Goal: Task Accomplishment & Management: Manage account settings

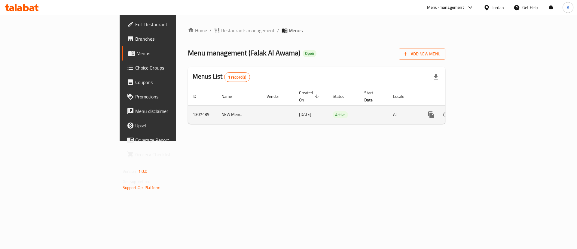
click at [482, 108] on link "enhanced table" at bounding box center [475, 114] width 14 height 14
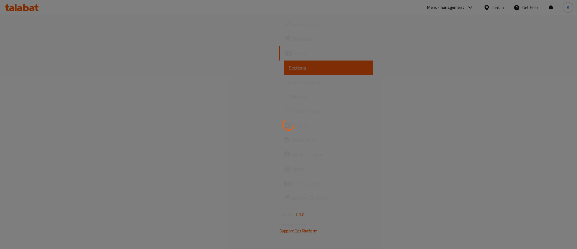
click at [556, 108] on div at bounding box center [288, 124] width 577 height 249
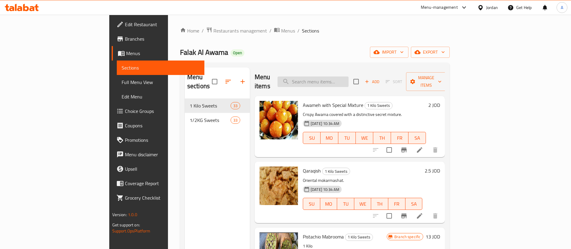
click at [348, 78] on input "search" at bounding box center [312, 81] width 71 height 11
click at [348, 76] on input "search" at bounding box center [312, 81] width 71 height 11
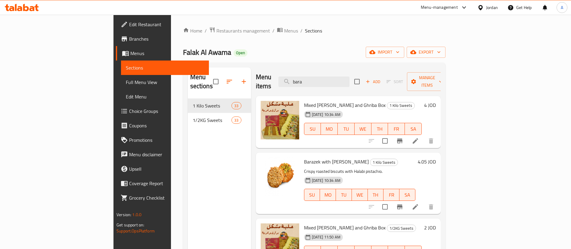
type input "bara"
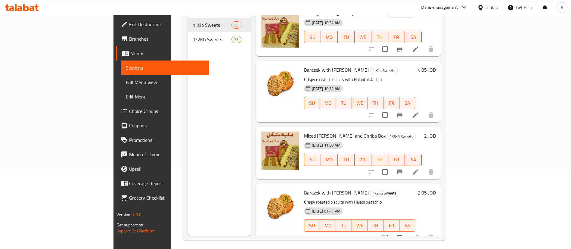
scroll to position [84, 0]
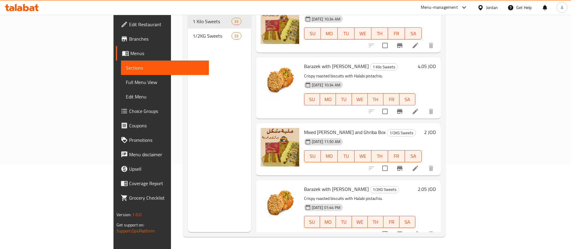
click at [423, 228] on li at bounding box center [415, 233] width 17 height 11
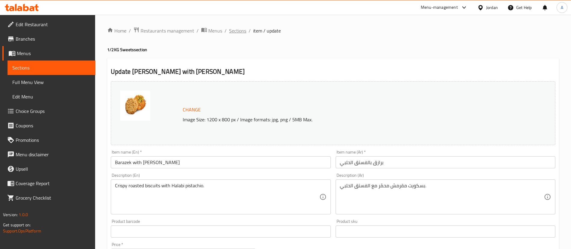
click at [239, 27] on span "Sections" at bounding box center [237, 30] width 17 height 7
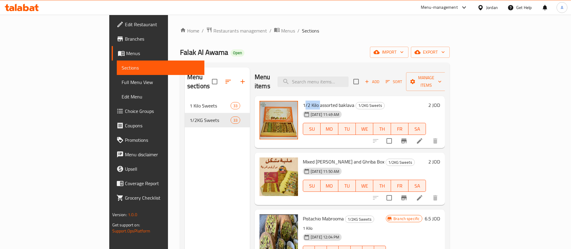
drag, startPoint x: 275, startPoint y: 96, endPoint x: 291, endPoint y: 95, distance: 16.3
click at [303, 100] on span "1/2 Kilo assorted baklava" at bounding box center [328, 104] width 51 height 9
copy span "1/2 Kilo"
click at [423, 137] on icon at bounding box center [419, 140] width 7 height 7
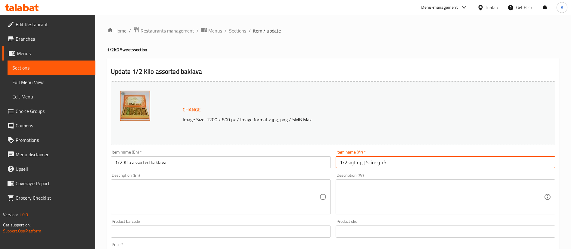
drag, startPoint x: 346, startPoint y: 162, endPoint x: 338, endPoint y: 161, distance: 8.8
click at [338, 161] on input "كيلو مشكل بقلاوة 1/2" at bounding box center [445, 162] width 220 height 12
click at [242, 35] on div "Home / Restaurants management / Menus / Sections / item / update 1/2KG Sweets s…" at bounding box center [332, 224] width 451 height 395
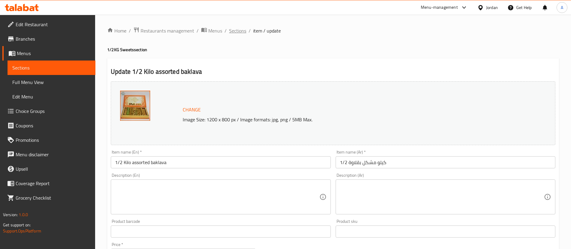
click at [242, 33] on span "Sections" at bounding box center [237, 30] width 17 height 7
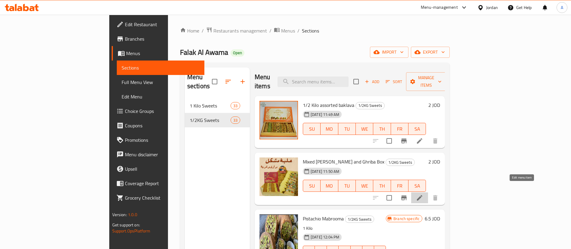
click at [422, 195] on icon at bounding box center [419, 197] width 5 height 5
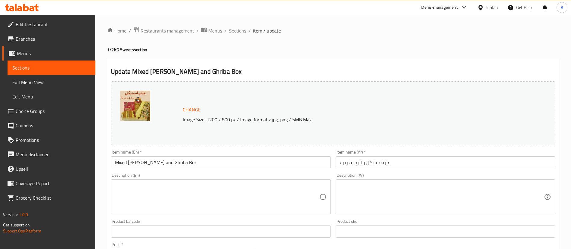
click at [450, 163] on input "علبة مشكل برازق وغريبه" at bounding box center [445, 162] width 220 height 12
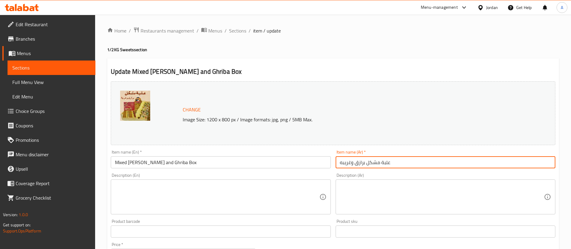
paste input "1/2"
type input "علبة مشكل برازق وغريبه 1/2"
click at [250, 165] on input "Mixed [PERSON_NAME] and Ghriba Box" at bounding box center [221, 162] width 220 height 12
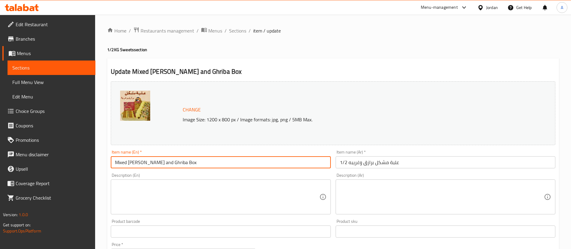
paste input "1/2 Kilo"
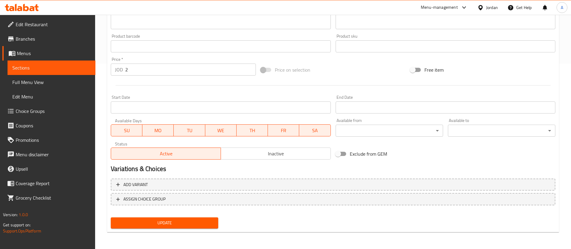
type input "Mixed Barazek and Ghriba Box 1/2 Kilo"
click at [163, 222] on span "Update" at bounding box center [164, 223] width 98 height 8
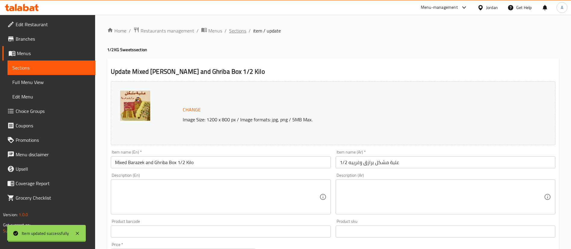
click at [236, 29] on span "Sections" at bounding box center [237, 30] width 17 height 7
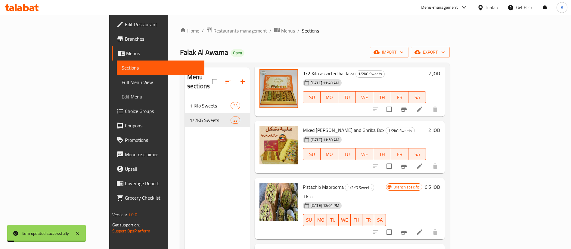
scroll to position [45, 0]
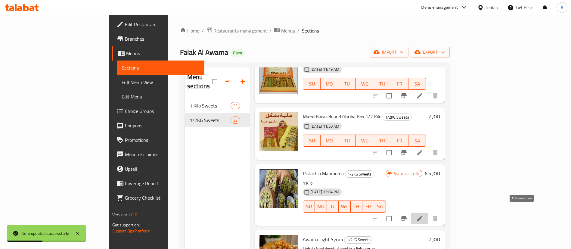
click at [423, 215] on icon at bounding box center [419, 218] width 7 height 7
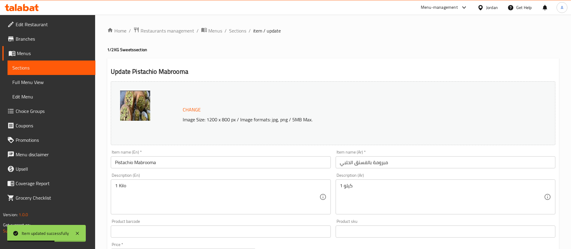
drag, startPoint x: 133, startPoint y: 187, endPoint x: 70, endPoint y: 183, distance: 62.6
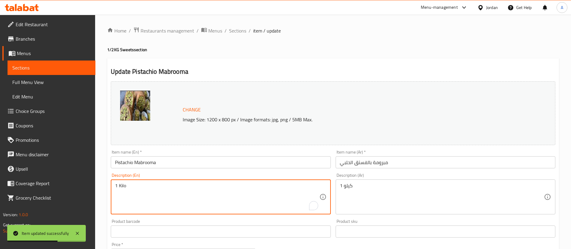
paste textarea "/2"
type textarea "1/2 Kilo"
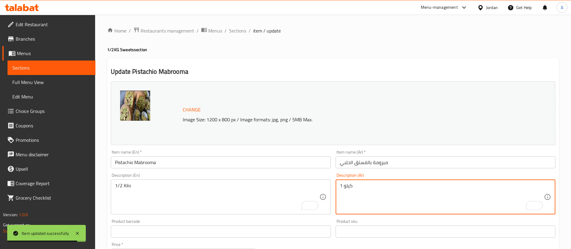
drag, startPoint x: 390, startPoint y: 183, endPoint x: 318, endPoint y: 189, distance: 71.8
click at [318, 189] on div "Change Image Size: 1200 x 800 px / Image formats: jpg, png / 5MB Max. Item name…" at bounding box center [332, 213] width 449 height 268
paste textarea "/2 Kilo"
drag, startPoint x: 349, startPoint y: 192, endPoint x: 291, endPoint y: 192, distance: 57.7
click at [294, 192] on div "Change Image Size: 1200 x 800 px / Image formats: jpg, png / 5MB Max. Item name…" at bounding box center [332, 213] width 449 height 268
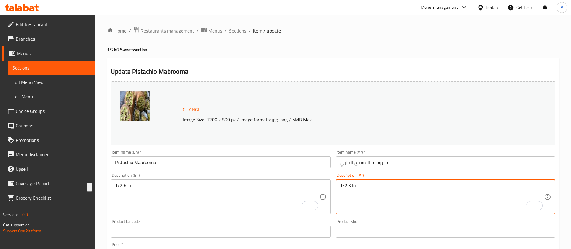
click at [370, 194] on textarea "1/2 Kilo" at bounding box center [442, 197] width 204 height 29
click at [363, 191] on textarea "1/2 طيلو" at bounding box center [442, 197] width 204 height 29
drag, startPoint x: 349, startPoint y: 184, endPoint x: 357, endPoint y: 185, distance: 8.5
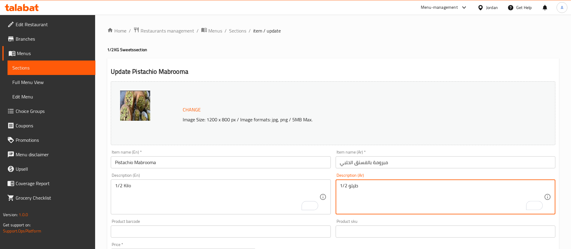
click at [357, 185] on textarea "1/2 طيلو" at bounding box center [442, 197] width 204 height 29
click at [348, 189] on textarea "1/2 كيلو" at bounding box center [442, 197] width 204 height 29
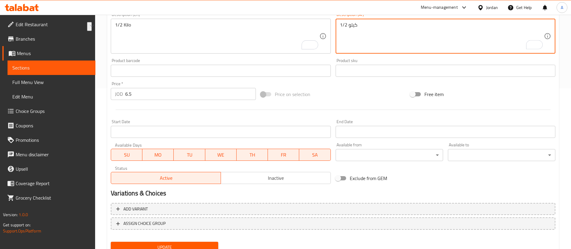
scroll to position [185, 0]
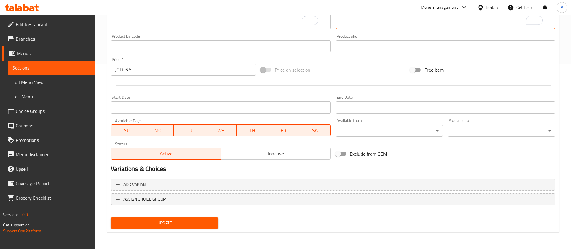
type textarea "1/2 كيلو"
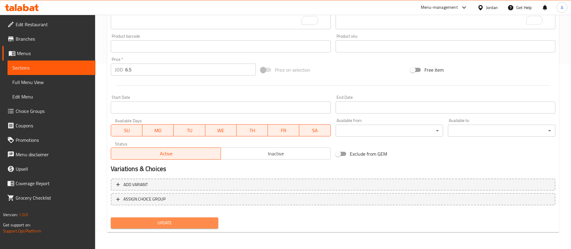
drag, startPoint x: 144, startPoint y: 220, endPoint x: 147, endPoint y: 220, distance: 3.1
click at [144, 218] on button "Update" at bounding box center [164, 222] width 107 height 11
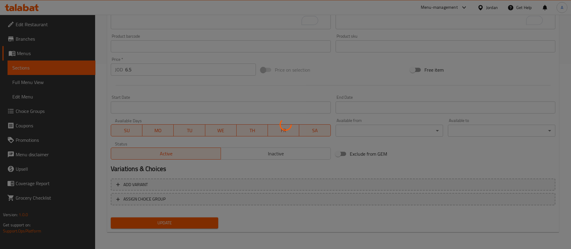
scroll to position [0, 0]
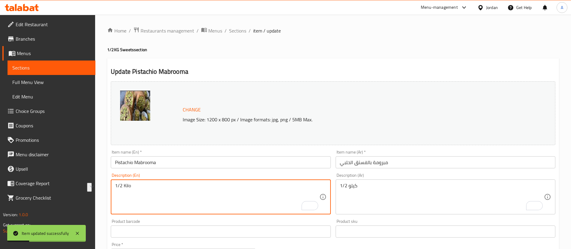
drag, startPoint x: 164, startPoint y: 185, endPoint x: 40, endPoint y: 182, distance: 123.7
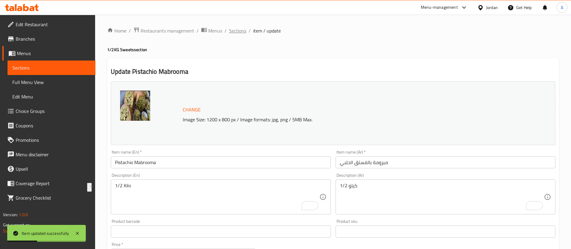
click at [231, 31] on span "Sections" at bounding box center [237, 30] width 17 height 7
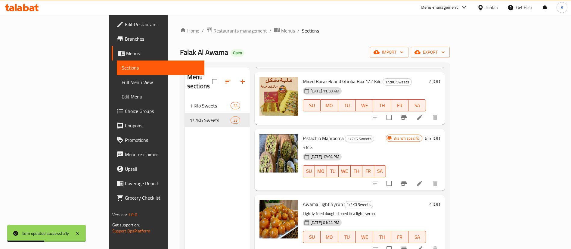
scroll to position [135, 0]
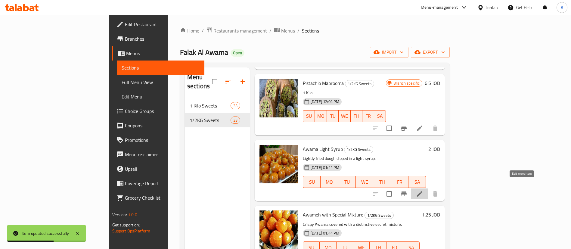
click at [423, 190] on icon at bounding box center [419, 193] width 7 height 7
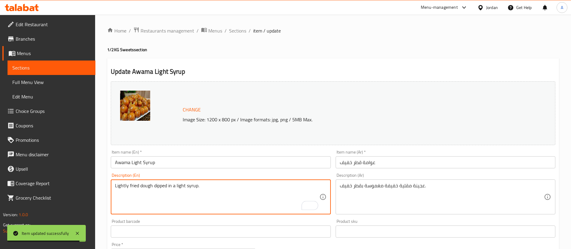
click at [115, 186] on textarea "Lightly fried dough dipped in a light syrup." at bounding box center [217, 197] width 204 height 29
paste textarea "1/2 Kilo"
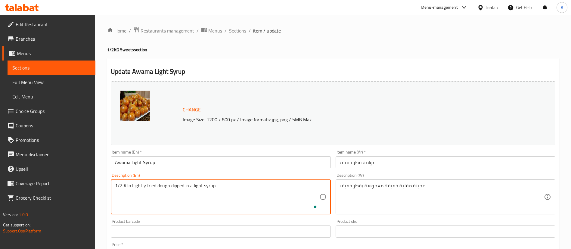
type textarea "1/2 Kilo Lightly fried dough dipped in a light syrup."
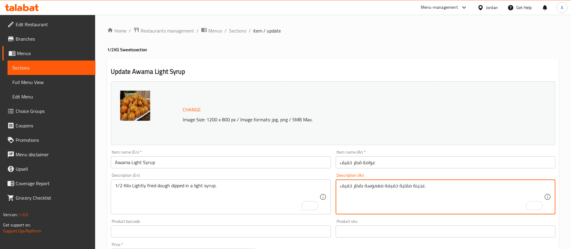
paste textarea "1/2 كيلو"
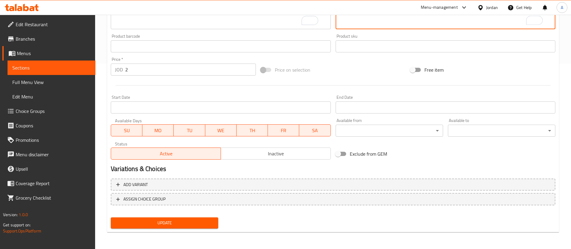
type textarea "عجينة مقلية خفيفة مغموسة بقطر خفيف. 1/2 كيلو"
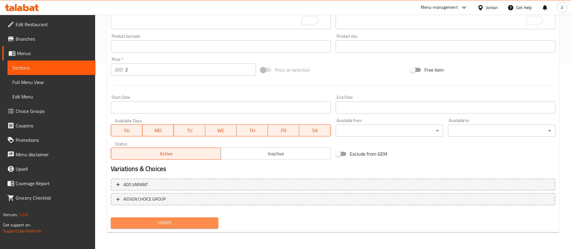
drag, startPoint x: 127, startPoint y: 223, endPoint x: 138, endPoint y: 212, distance: 15.7
click at [127, 222] on span "Update" at bounding box center [164, 223] width 98 height 8
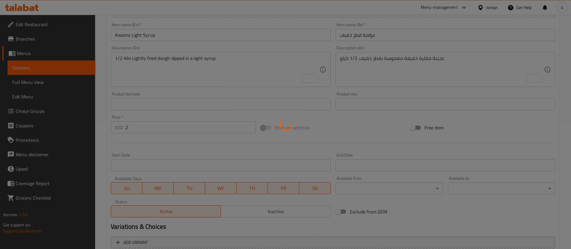
scroll to position [95, 0]
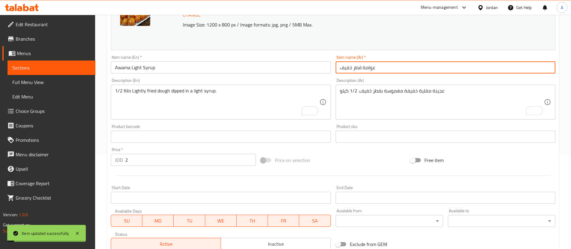
click at [420, 69] on input "عوامة قطر خفيف" at bounding box center [445, 67] width 220 height 12
paste input "1/2 كيلو"
type input "عوامة قطر خفيف 1/2 كيلو"
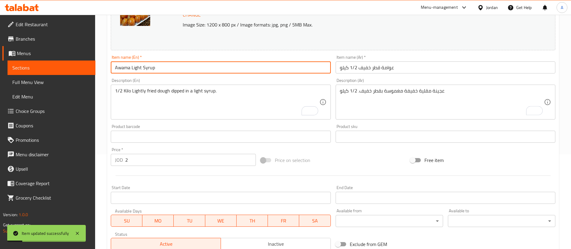
click at [229, 69] on input "Awama Light Syrup" at bounding box center [221, 67] width 220 height 12
paste input "1/2 Kilo"
drag, startPoint x: 155, startPoint y: 67, endPoint x: 174, endPoint y: 67, distance: 19.2
click at [174, 67] on input "Awama Light Syrup 1/2 Kilo" at bounding box center [221, 67] width 220 height 12
click at [112, 70] on input "Awama Light Syrup 1/2 Kilo" at bounding box center [221, 67] width 220 height 12
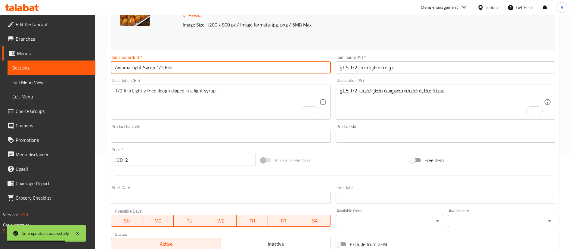
paste input "1/2 Kilo"
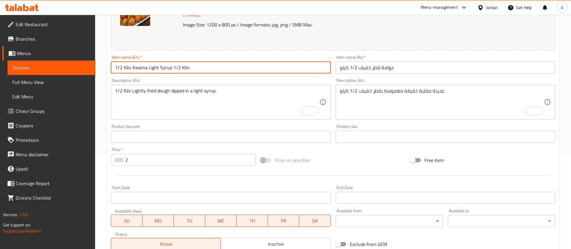
drag, startPoint x: 195, startPoint y: 70, endPoint x: 174, endPoint y: 69, distance: 20.5
click at [174, 69] on input "1/2 Kilo Awama Light Syrup 1/2 Kilo" at bounding box center [221, 67] width 220 height 12
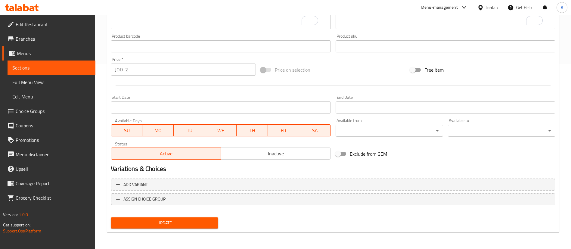
type input "1/2 Kilo Awama Light Syrup"
drag, startPoint x: 155, startPoint y: 221, endPoint x: 156, endPoint y: 224, distance: 3.6
click at [156, 221] on span "Update" at bounding box center [164, 223] width 98 height 8
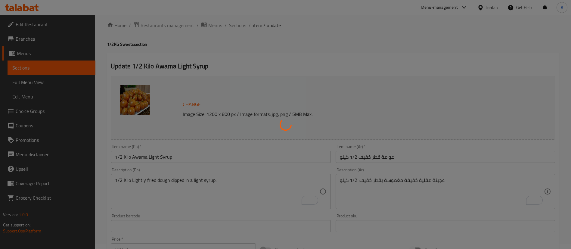
scroll to position [0, 0]
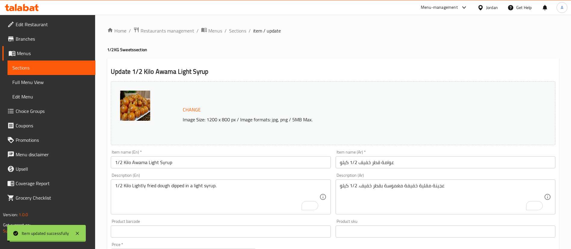
click at [236, 30] on span "Sections" at bounding box center [237, 30] width 17 height 7
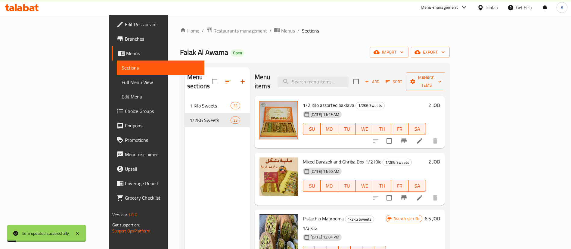
scroll to position [45, 0]
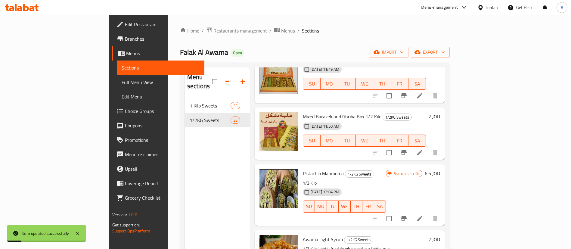
click at [428, 213] on li at bounding box center [419, 218] width 17 height 11
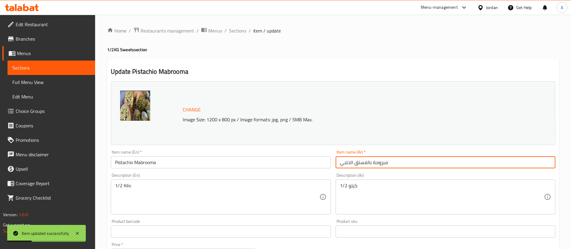
click at [419, 160] on input "مبرومة بالفستق الحلبي" at bounding box center [445, 162] width 220 height 12
click at [249, 163] on input "Pistachio Mabrooma" at bounding box center [221, 162] width 220 height 12
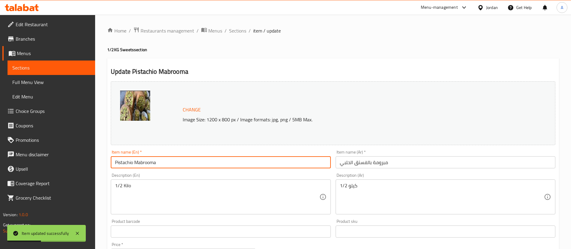
paste input "1/2 Kilo"
type input "Pistachio Mabrooma 1/2 Kilo"
click at [408, 165] on input "مبرومة بالفستق الحلبي" at bounding box center [445, 162] width 220 height 12
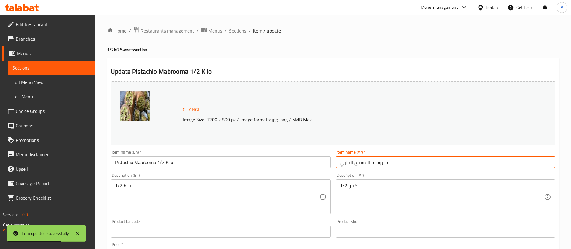
paste input "1/2 كيلو"
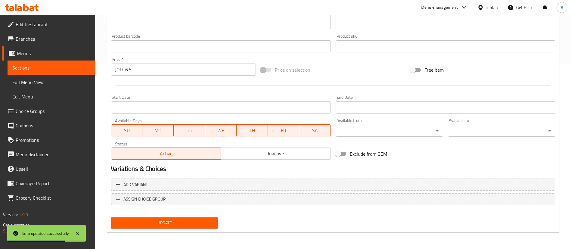
type input "مبرومة بالفستق الحلبي 1/2 كيلو"
drag, startPoint x: 161, startPoint y: 227, endPoint x: 163, endPoint y: 224, distance: 3.6
click at [160, 227] on button "Update" at bounding box center [164, 222] width 107 height 11
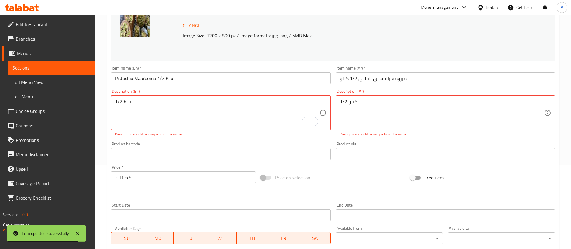
scroll to position [11, 0]
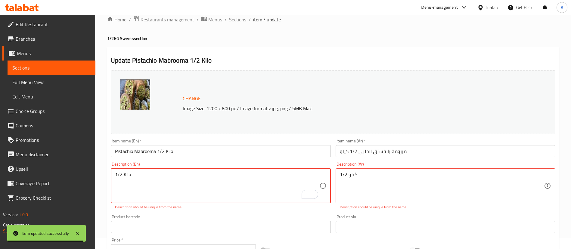
drag, startPoint x: 162, startPoint y: 179, endPoint x: 87, endPoint y: 171, distance: 75.0
click at [96, 176] on div "Home / Restaurants management / Menus / Sections / item / update 1/2KG Sweets s…" at bounding box center [332, 217] width 475 height 426
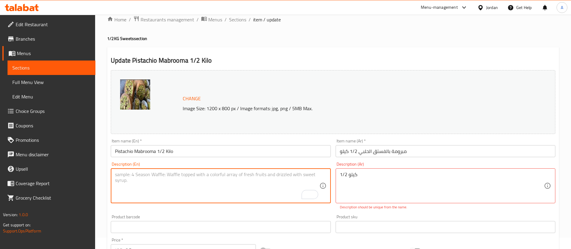
drag, startPoint x: 398, startPoint y: 177, endPoint x: 251, endPoint y: 178, distance: 147.1
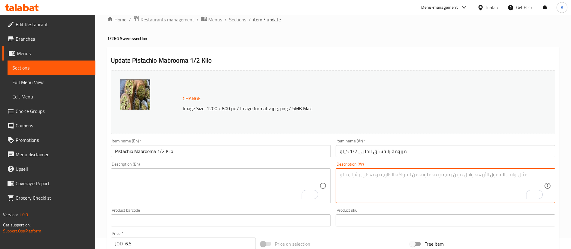
scroll to position [185, 0]
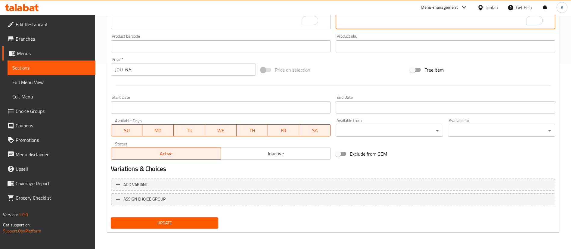
click at [174, 216] on div "Update" at bounding box center [164, 223] width 112 height 16
click at [177, 216] on div "Update" at bounding box center [164, 223] width 112 height 16
click at [177, 220] on span "Update" at bounding box center [164, 223] width 98 height 8
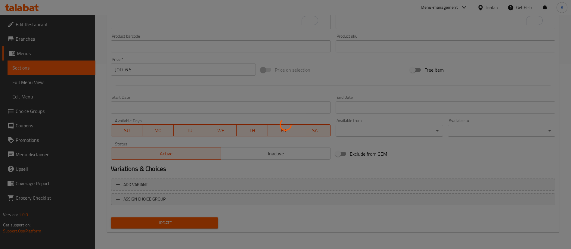
scroll to position [0, 0]
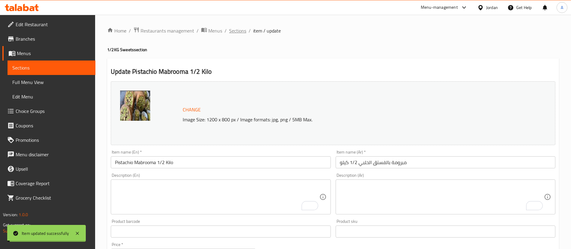
click at [234, 31] on span "Sections" at bounding box center [237, 30] width 17 height 7
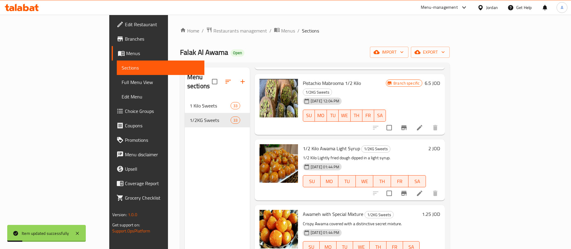
scroll to position [180, 0]
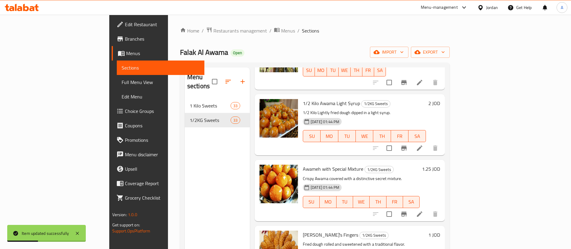
click at [428, 208] on li at bounding box center [419, 213] width 17 height 11
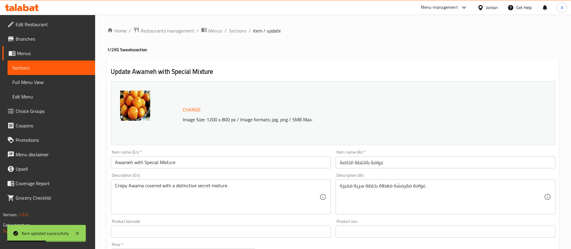
click at [208, 161] on input "Awameh with Special Mixture" at bounding box center [221, 162] width 220 height 12
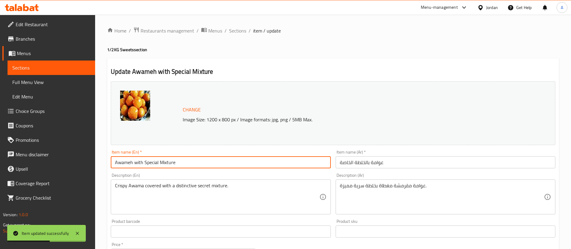
paste input "1/2 كيلو"
type input "Awameh with Special Mixture 1/2 كيلو"
click at [421, 165] on input "عوامة بالخلطة الخاصة" at bounding box center [445, 162] width 220 height 12
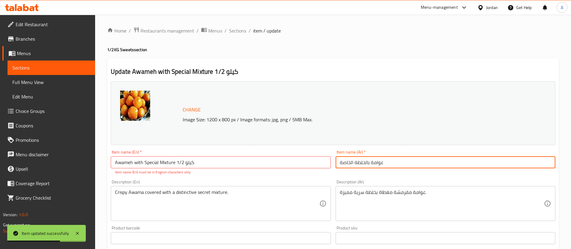
paste input "1/2 كيلو"
type input "عوامة بالخلطة الخاصة 1/2 كيلو"
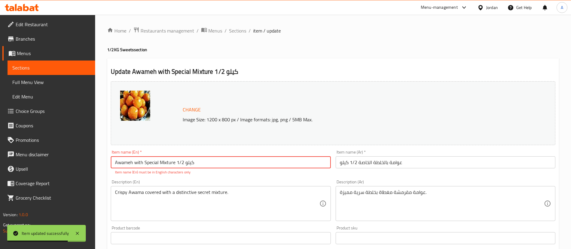
drag, startPoint x: 197, startPoint y: 160, endPoint x: 176, endPoint y: 161, distance: 21.1
click at [176, 161] on input "Awameh with Special Mixture 1/2 كيلو" at bounding box center [221, 162] width 220 height 12
paste input "Kilo"
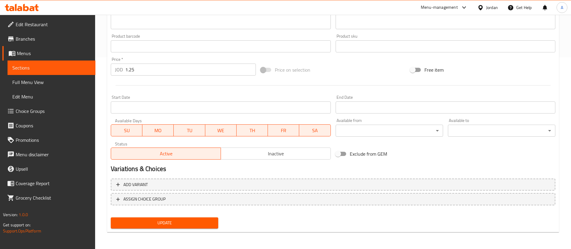
type input "Awameh with Special Mixture 1/2 Kilo"
click at [169, 220] on span "Update" at bounding box center [164, 223] width 98 height 8
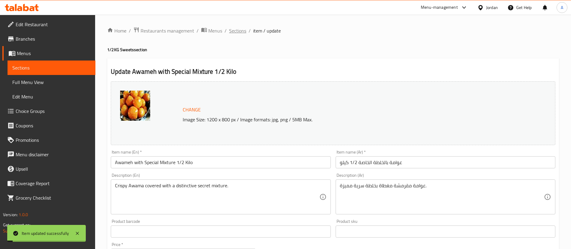
click at [229, 31] on ol "Home / Restaurants management / Menus / Sections / item / update" at bounding box center [332, 31] width 451 height 8
click at [233, 31] on span "Sections" at bounding box center [237, 30] width 17 height 7
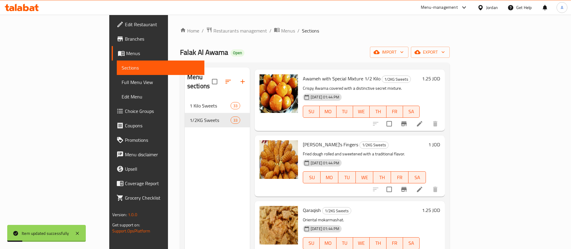
scroll to position [226, 0]
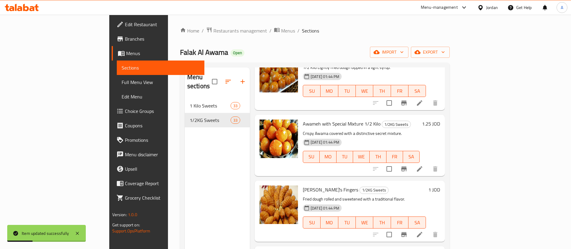
click at [423, 231] on icon at bounding box center [419, 234] width 7 height 7
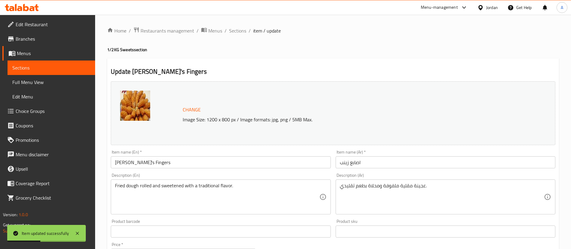
click at [231, 160] on input "[PERSON_NAME]'s Fingers" at bounding box center [221, 162] width 220 height 12
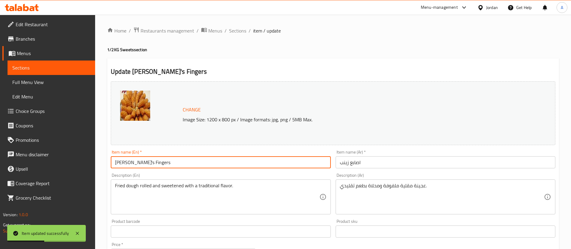
paste input "1/2 Kilo"
type input "[PERSON_NAME]'s Fingers 1/2 Kilo"
click at [379, 168] on div "Item name (Ar)   * اصابع زينب Item name (Ar) *" at bounding box center [445, 158] width 224 height 23
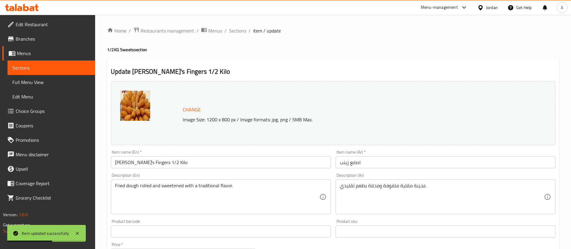
click at [378, 162] on input "اصابع زينب" at bounding box center [445, 162] width 220 height 12
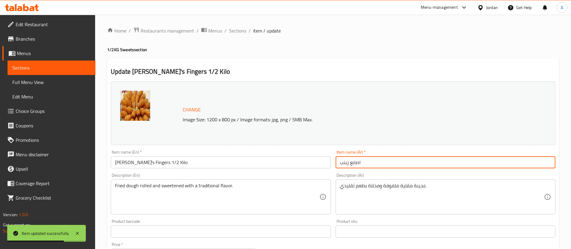
paste input "1/2 كيلو"
type input "اصابع زينب 1/2 كيلو"
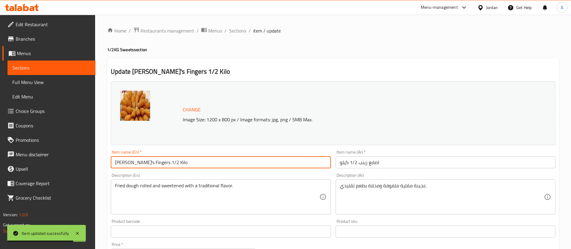
drag, startPoint x: 156, startPoint y: 163, endPoint x: 151, endPoint y: 163, distance: 4.8
click at [151, 163] on input "[PERSON_NAME]'s Fingers 1/2 Kilo" at bounding box center [221, 162] width 220 height 12
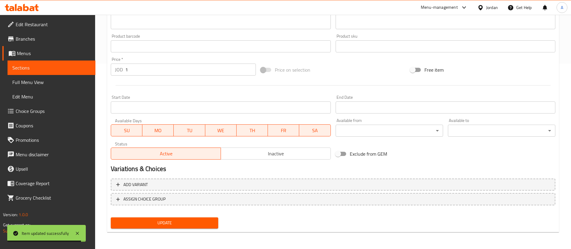
drag, startPoint x: 177, startPoint y: 229, endPoint x: 179, endPoint y: 226, distance: 3.6
click at [178, 228] on div "Update" at bounding box center [164, 223] width 112 height 16
drag, startPoint x: 179, startPoint y: 225, endPoint x: 186, endPoint y: 215, distance: 11.9
click at [180, 224] on span "Update" at bounding box center [164, 223] width 98 height 8
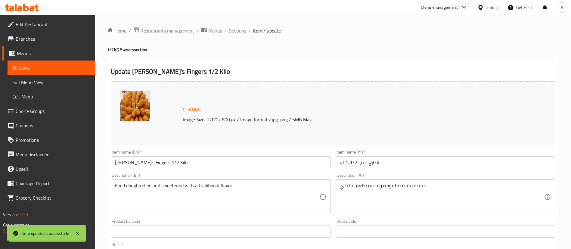
click at [238, 29] on span "Sections" at bounding box center [237, 30] width 17 height 7
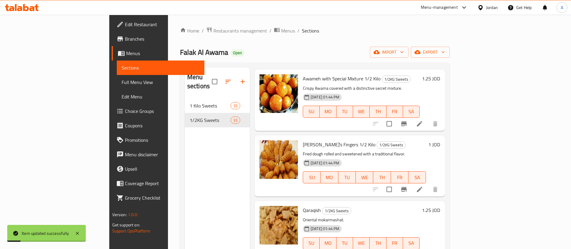
scroll to position [316, 0]
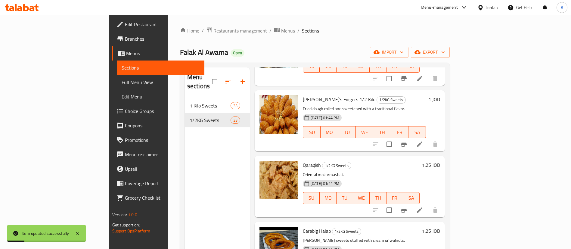
click at [423, 206] on icon at bounding box center [419, 209] width 7 height 7
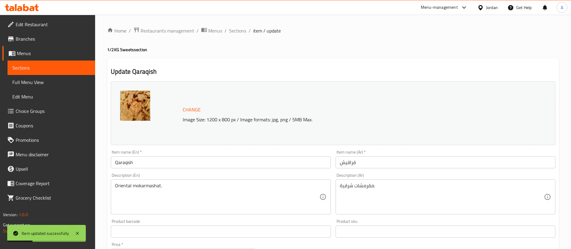
click at [269, 161] on input "Qaraqish" at bounding box center [221, 162] width 220 height 12
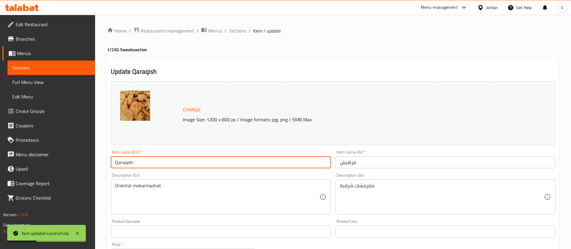
paste input "1/2 كيلو"
type input "Qaraqish 1/2 كيلو"
click at [410, 162] on input "قراقيش" at bounding box center [445, 162] width 220 height 12
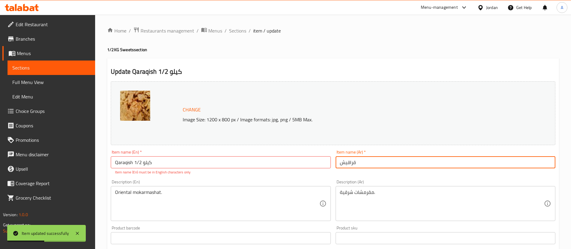
paste input "1/2 كيلو"
type input "قراقيش 1/2 كيلو"
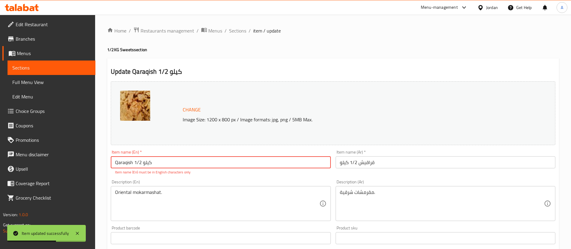
drag, startPoint x: 163, startPoint y: 165, endPoint x: 135, endPoint y: 163, distance: 27.5
click at [135, 163] on input "Qaraqish 1/2 كيلو" at bounding box center [221, 162] width 220 height 12
paste input "Kilo"
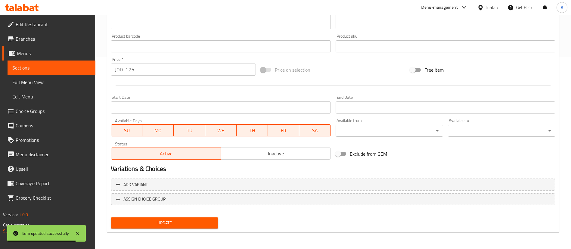
type input "Qaraqish 1/2 Kilo"
click at [151, 215] on div "Update" at bounding box center [164, 223] width 112 height 16
click at [152, 221] on span "Update" at bounding box center [164, 223] width 98 height 8
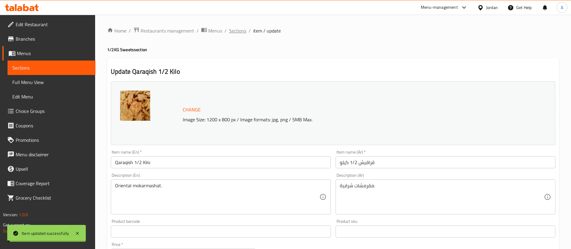
click at [242, 30] on span "Sections" at bounding box center [237, 30] width 17 height 7
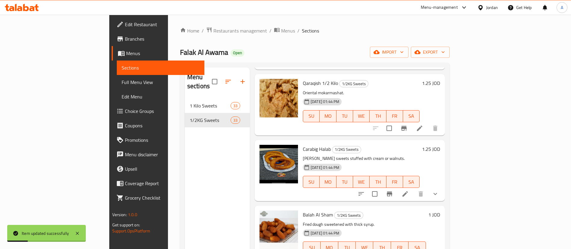
scroll to position [406, 0]
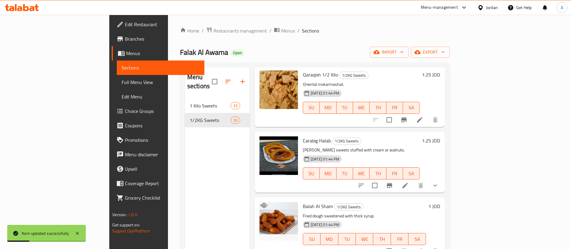
click at [408, 182] on icon at bounding box center [404, 185] width 7 height 7
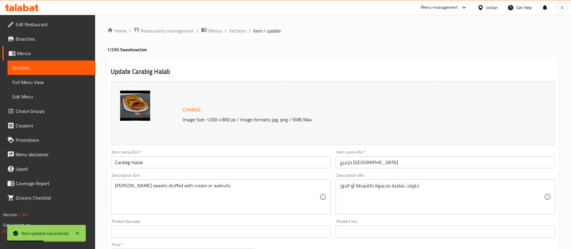
click at [231, 170] on div "Change Image Size: 1200 x 800 px / Image formats: jpg, png / 5MB Max. Item name…" at bounding box center [332, 213] width 449 height 268
click at [231, 168] on div "Item name (En)   * Carabig Halab Item name (En) *" at bounding box center [220, 158] width 224 height 23
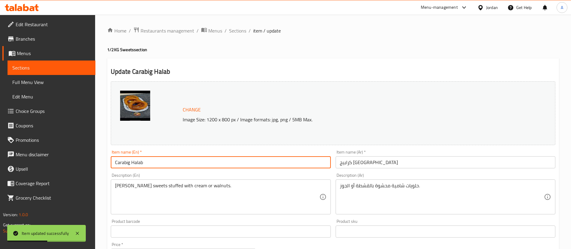
click at [233, 163] on input "Carabig Halab" at bounding box center [221, 162] width 220 height 12
paste input "1/2 Kilo"
type input "Carabig Halab 1/2 Kilo"
click at [411, 167] on input "كرابيج [GEOGRAPHIC_DATA]" at bounding box center [445, 162] width 220 height 12
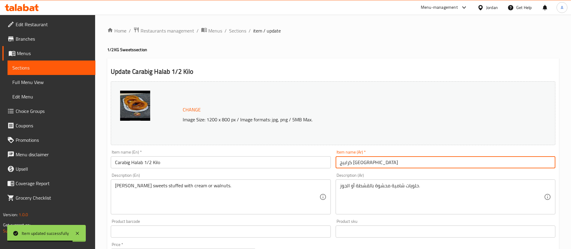
paste input "1/2 كيلو"
type input "كرابيج حلب 1/2 كيلو"
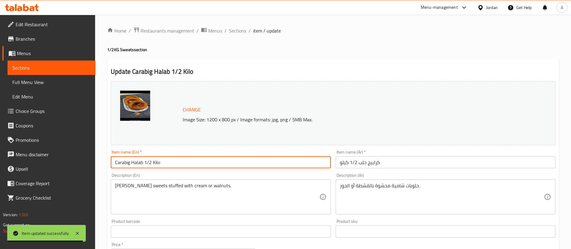
drag, startPoint x: 165, startPoint y: 161, endPoint x: 145, endPoint y: 162, distance: 20.2
click at [145, 162] on input "Carabig Halab 1/2 Kilo" at bounding box center [221, 162] width 220 height 12
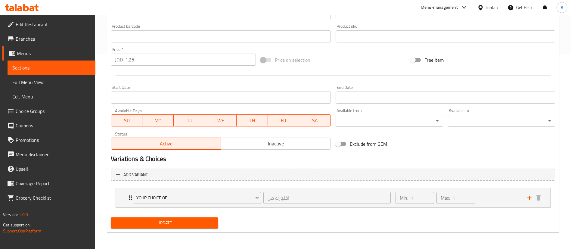
click at [150, 217] on button "Update" at bounding box center [164, 222] width 107 height 11
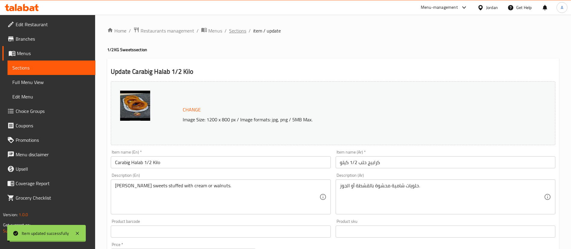
click at [237, 28] on span "Sections" at bounding box center [237, 30] width 17 height 7
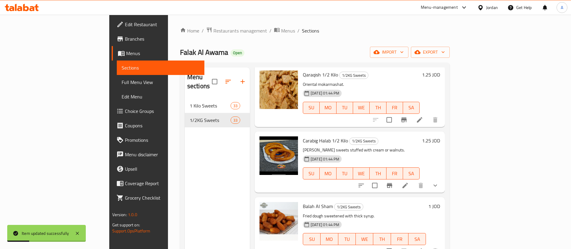
scroll to position [451, 0]
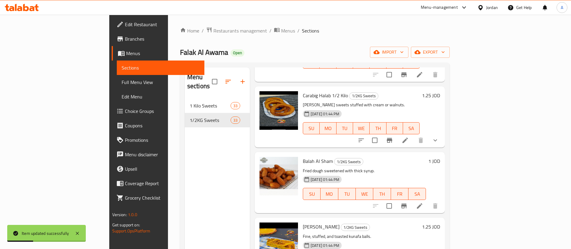
click at [423, 202] on icon at bounding box center [419, 205] width 7 height 7
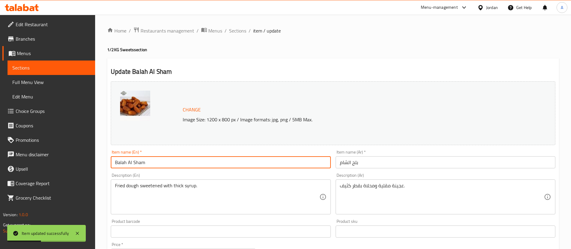
click at [230, 163] on input "Balah Al Sham" at bounding box center [221, 162] width 220 height 12
paste input "1/2 Kilo"
type input "Balah Al Sham 1/2 Kilo"
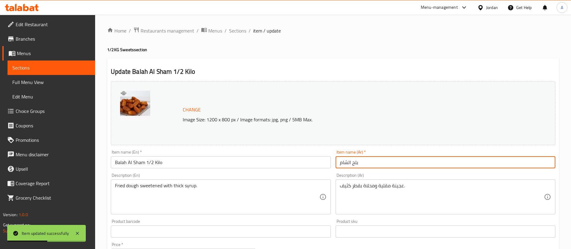
click at [447, 159] on input "بلح الشام" at bounding box center [445, 162] width 220 height 12
paste input "1/2 كيلو"
type input "بلح الشام 1/2 كيلو"
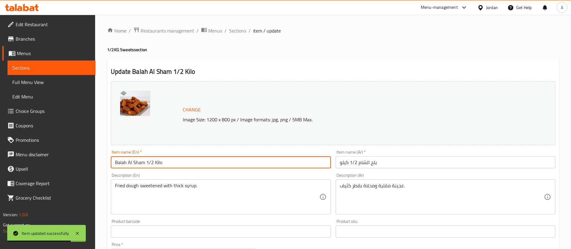
drag, startPoint x: 160, startPoint y: 163, endPoint x: 146, endPoint y: 161, distance: 13.6
click at [146, 161] on input "Balah Al Sham 1/2 Kilo" at bounding box center [221, 162] width 220 height 12
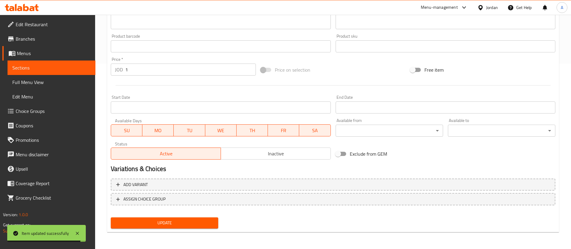
click at [164, 231] on div "Update Balah Al Sham 1/2 Kilo Change Image Size: 1200 x 800 px / Image formats:…" at bounding box center [332, 52] width 451 height 359
click at [168, 223] on span "Update" at bounding box center [164, 223] width 98 height 8
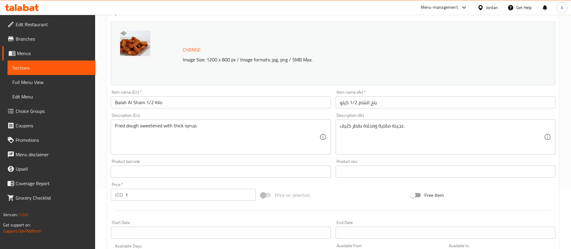
scroll to position [90, 0]
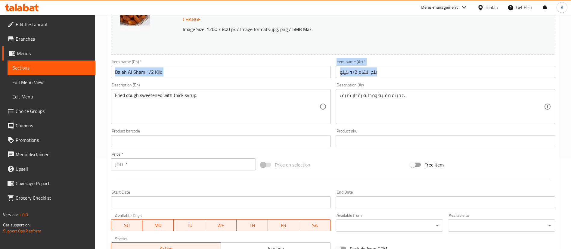
drag, startPoint x: 170, startPoint y: 77, endPoint x: 162, endPoint y: 77, distance: 8.4
click at [162, 77] on div "Change Image Size: 1200 x 800 px / Image formats: jpg, png / 5MB Max. Item name…" at bounding box center [332, 123] width 449 height 268
click at [167, 72] on input "Balah Al Sham 1/2 Kilo" at bounding box center [221, 72] width 220 height 12
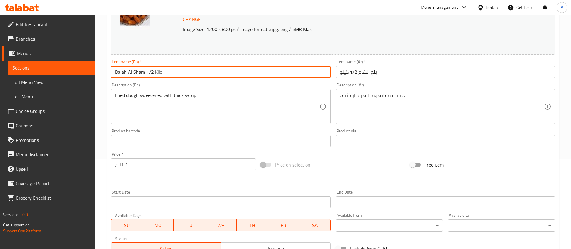
drag, startPoint x: 170, startPoint y: 72, endPoint x: 146, endPoint y: 71, distance: 23.8
click at [146, 71] on input "Balah Al Sham 1/2 Kilo" at bounding box center [221, 72] width 220 height 12
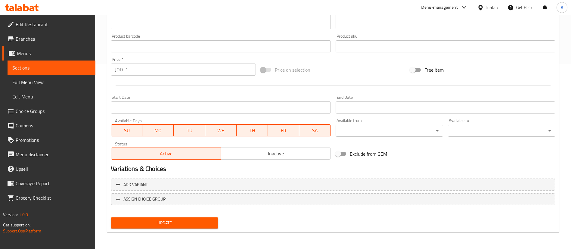
click at [158, 226] on button "Update" at bounding box center [164, 222] width 107 height 11
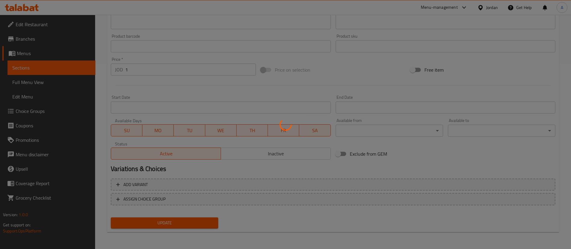
drag, startPoint x: 160, startPoint y: 225, endPoint x: 160, endPoint y: 186, distance: 38.8
click at [160, 224] on div at bounding box center [285, 124] width 571 height 249
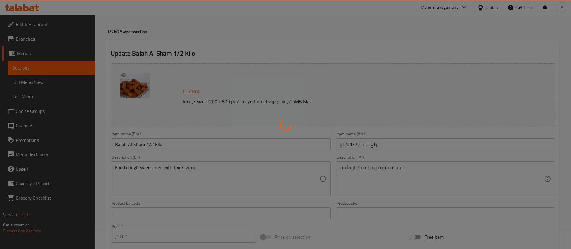
scroll to position [0, 0]
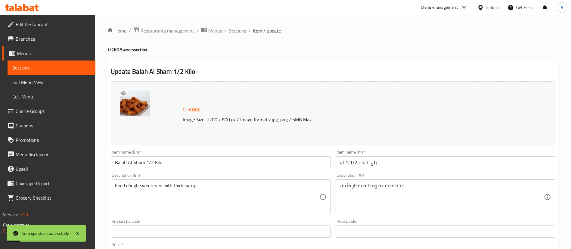
click at [238, 29] on span "Sections" at bounding box center [237, 30] width 17 height 7
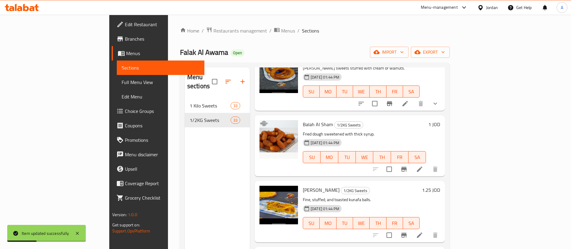
scroll to position [496, 0]
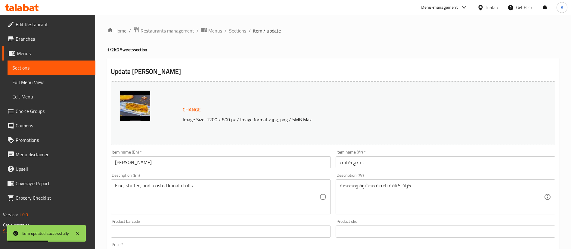
click at [257, 163] on input "[PERSON_NAME]" at bounding box center [221, 162] width 220 height 12
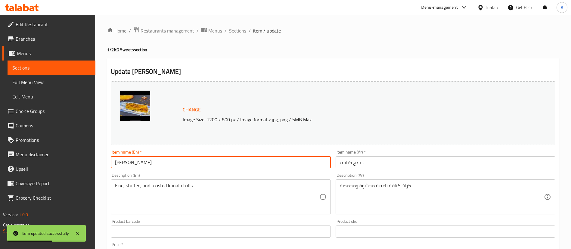
paste input "1/2 Kilo"
type input "[PERSON_NAME] 1/2 Kilo"
click at [442, 165] on input "دحدح كنايف" at bounding box center [445, 162] width 220 height 12
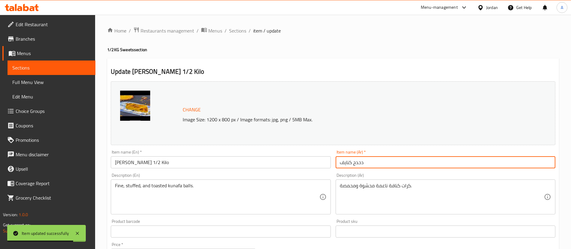
click at [385, 166] on input "دحدح كنايف" at bounding box center [445, 162] width 220 height 12
paste input "1/2 كيلو"
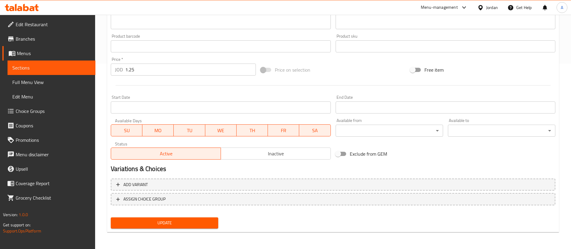
type input "دحدح كنايف 1/2 كيلو"
drag, startPoint x: 190, startPoint y: 216, endPoint x: 192, endPoint y: 220, distance: 4.3
click at [190, 216] on div "Update" at bounding box center [164, 223] width 112 height 16
click at [192, 220] on span "Update" at bounding box center [164, 223] width 98 height 8
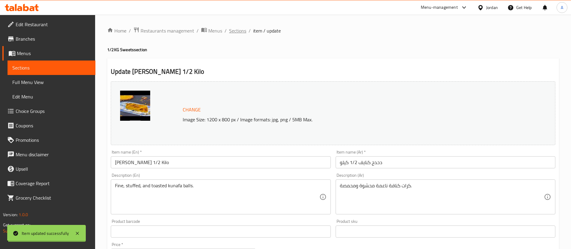
click at [237, 33] on span "Sections" at bounding box center [237, 30] width 17 height 7
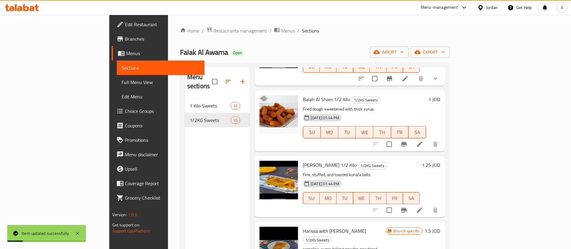
scroll to position [541, 0]
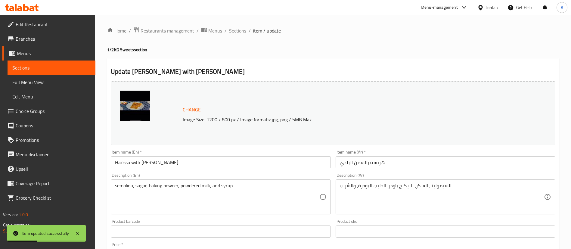
click at [410, 167] on input "هريسة بالسمن البلدي" at bounding box center [445, 162] width 220 height 12
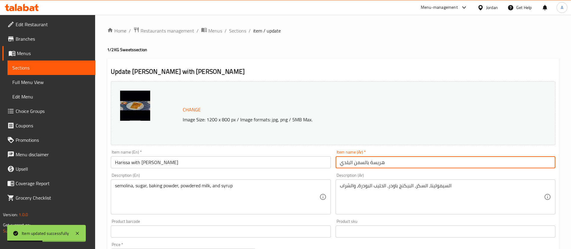
paste input "1/2 كيلو"
type input "هريسة بالسمن البلدي 1/2 كيلو"
click at [280, 169] on div "Item name (En)   * Harissa with Baladi Ghee Item name (En) *" at bounding box center [220, 158] width 224 height 23
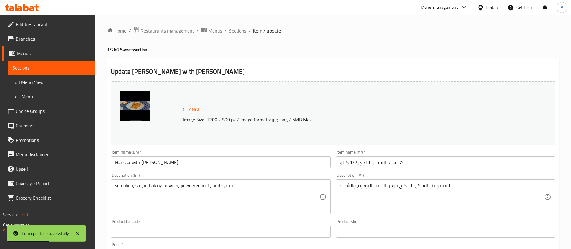
click at [280, 166] on input "Harissa with [PERSON_NAME]" at bounding box center [221, 162] width 220 height 12
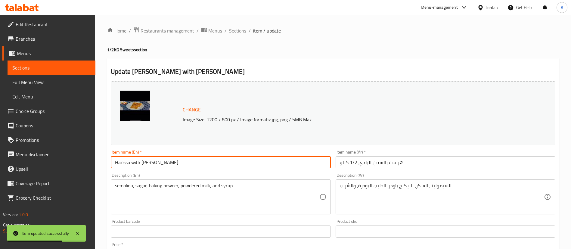
paste input "1/2 Kilo"
drag, startPoint x: 201, startPoint y: 161, endPoint x: 168, endPoint y: 163, distance: 32.8
click at [168, 163] on input "Harissa with Baladi Ghee 1/2 Kilo" at bounding box center [221, 162] width 220 height 12
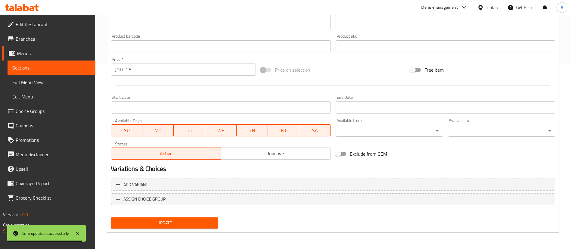
type input "Harissa with Baladi Ghee 1/2 Kilo"
click at [148, 220] on span "Update" at bounding box center [164, 223] width 98 height 8
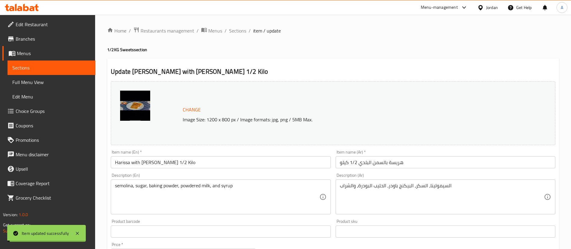
click at [235, 30] on span "Sections" at bounding box center [237, 30] width 17 height 7
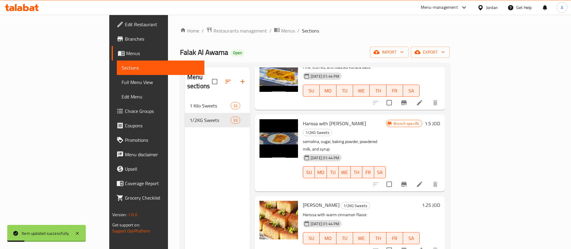
scroll to position [632, 0]
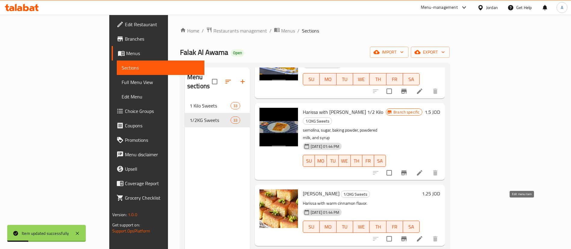
click at [423, 235] on icon at bounding box center [419, 238] width 7 height 7
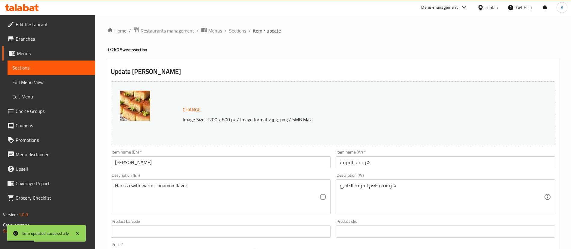
click at [215, 156] on input "[PERSON_NAME]" at bounding box center [221, 162] width 220 height 12
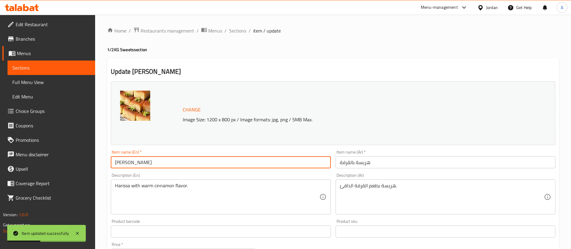
paste input "1/2 Kilo"
type input "Cinnamon Harissa 1/2 Kilo"
click at [411, 163] on input "هريسة بالقرفة" at bounding box center [445, 162] width 220 height 12
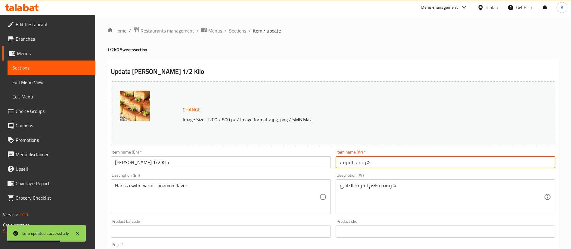
paste input "1/2 كيلو"
drag, startPoint x: 358, startPoint y: 163, endPoint x: 328, endPoint y: 165, distance: 29.5
click at [328, 165] on div "Change Image Size: 1200 x 800 px / Image formats: jpg, png / 5MB Max. Item name…" at bounding box center [332, 213] width 449 height 268
type input "هريسة بالقرفة 1/2 كيلو"
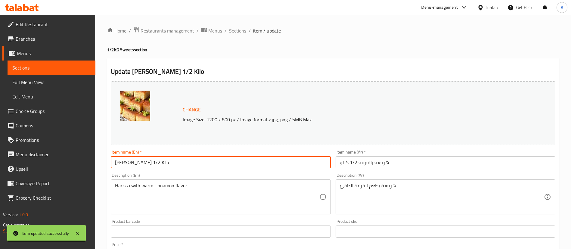
drag, startPoint x: 175, startPoint y: 168, endPoint x: 154, endPoint y: 165, distance: 21.5
click at [154, 165] on input "Cinnamon Harissa 1/2 Kilo" at bounding box center [221, 162] width 220 height 12
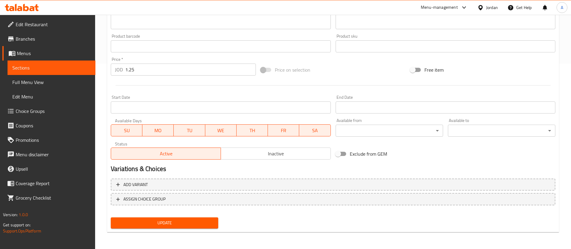
click at [165, 223] on span "Update" at bounding box center [164, 223] width 98 height 8
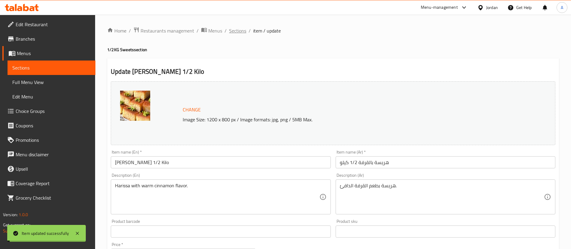
click at [237, 31] on span "Sections" at bounding box center [237, 30] width 17 height 7
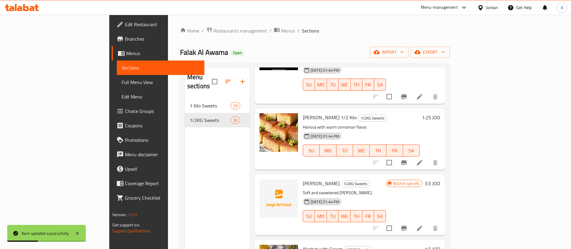
scroll to position [722, 0]
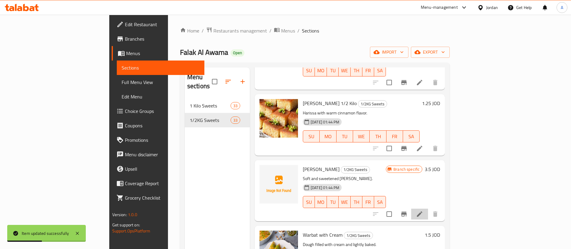
click at [423, 210] on icon at bounding box center [419, 213] width 7 height 7
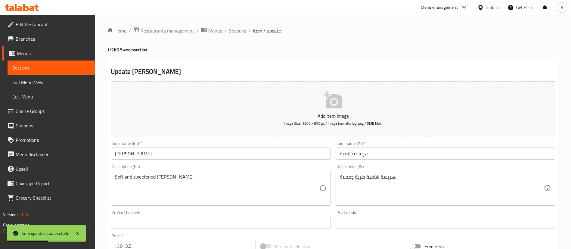
click at [199, 158] on input "[PERSON_NAME]" at bounding box center [221, 153] width 220 height 12
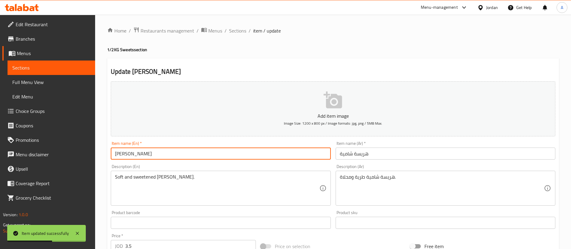
paste input "1/2 Kilo"
type input "Shami Harissa 1/2 Kilo"
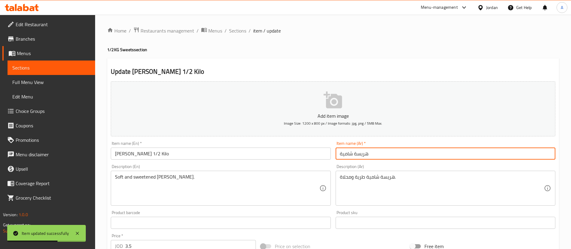
click at [419, 154] on input "هريسة شامية" at bounding box center [445, 153] width 220 height 12
paste input "1/2 كيلو"
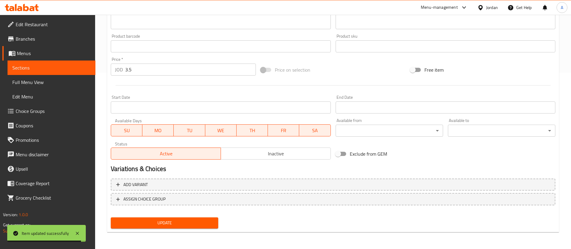
type input "هريسة شامية 1/2 كيلو"
click at [174, 218] on button "Update" at bounding box center [164, 222] width 107 height 11
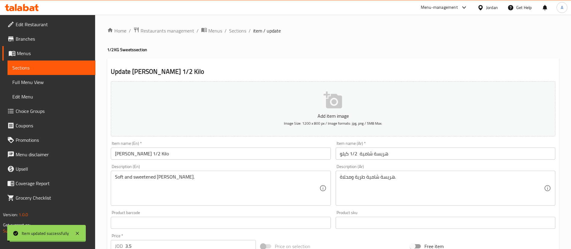
click at [243, 28] on span "Sections" at bounding box center [237, 30] width 17 height 7
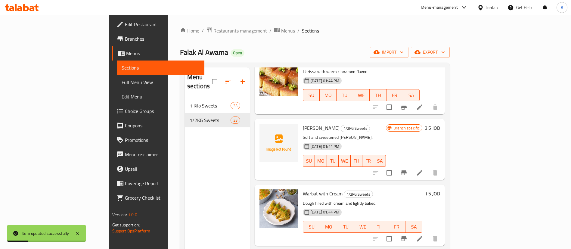
scroll to position [767, 0]
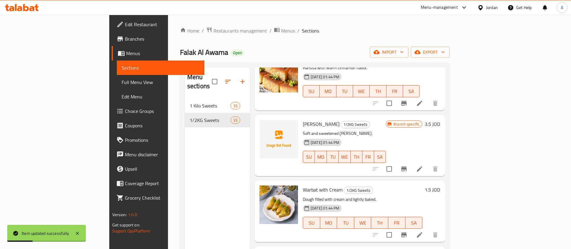
click at [428, 229] on li at bounding box center [419, 234] width 17 height 11
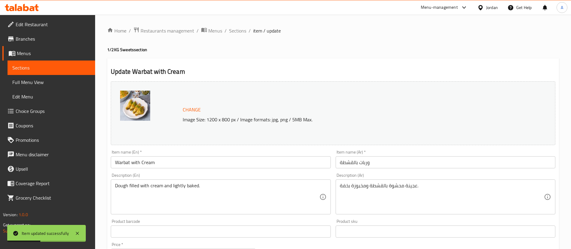
click at [414, 162] on input "وربات بالقشطة" at bounding box center [445, 162] width 220 height 12
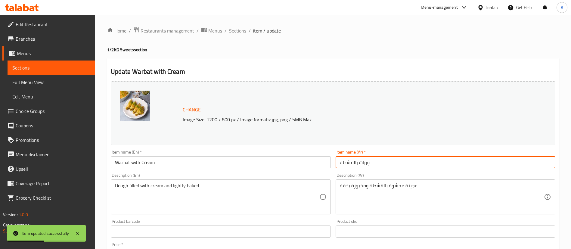
paste input "1/2 كيلو"
type input "وربات بالقشطة 1/2 كيلو"
click at [266, 170] on div "Change Image Size: 1200 x 800 px / Image formats: jpg, png / 5MB Max. Item name…" at bounding box center [332, 213] width 449 height 268
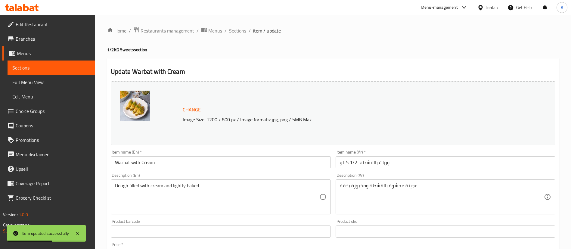
click at [269, 165] on input "Warbat with Cream" at bounding box center [221, 162] width 220 height 12
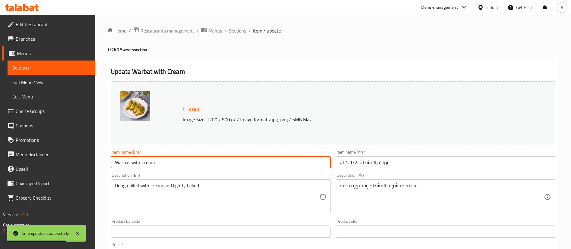
paste input "1/2 Kilo"
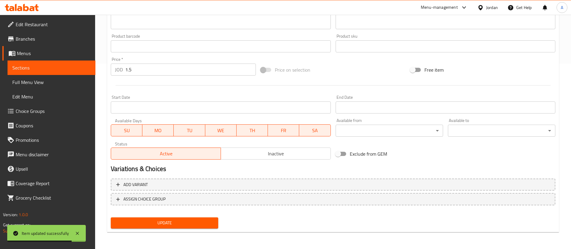
type input "Warbat with Cream 1/2 Kilo"
click at [159, 221] on span "Update" at bounding box center [164, 223] width 98 height 8
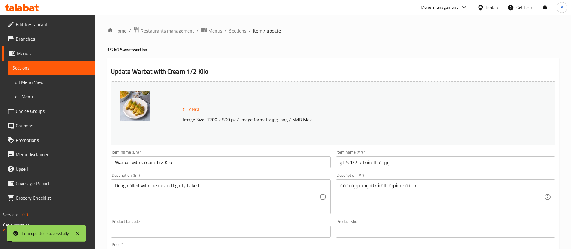
click at [241, 32] on span "Sections" at bounding box center [237, 30] width 17 height 7
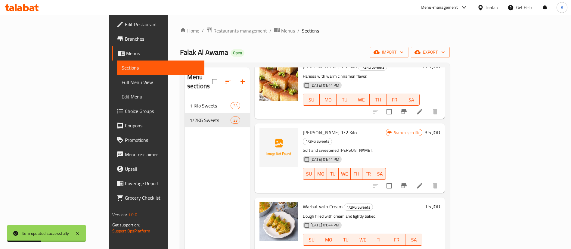
scroll to position [767, 0]
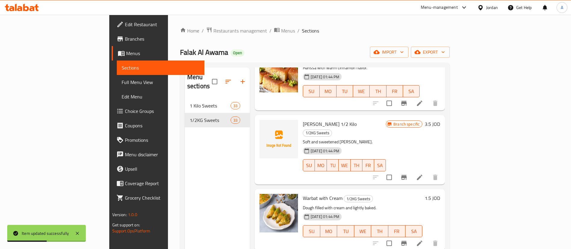
click at [423, 239] on icon at bounding box center [419, 242] width 7 height 7
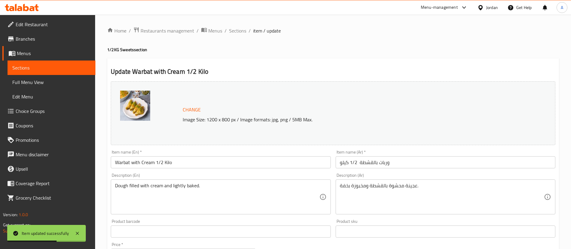
click at [242, 165] on input "Warbat with Cream 1/2 Kilo" at bounding box center [221, 162] width 220 height 12
click at [238, 30] on span "Sections" at bounding box center [237, 30] width 17 height 7
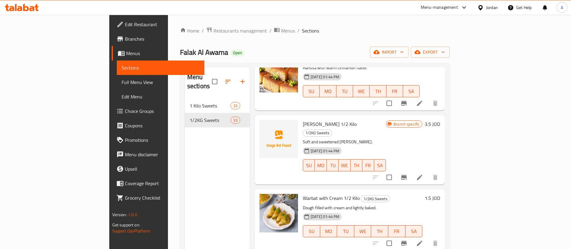
scroll to position [812, 0]
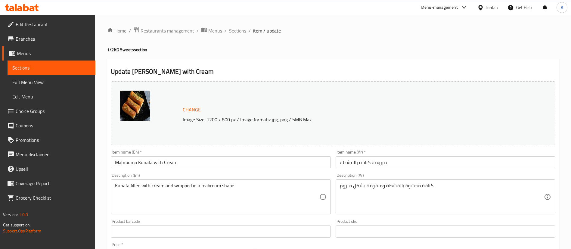
click at [305, 163] on input "Mabrouma Kunafa with Cream" at bounding box center [221, 162] width 220 height 12
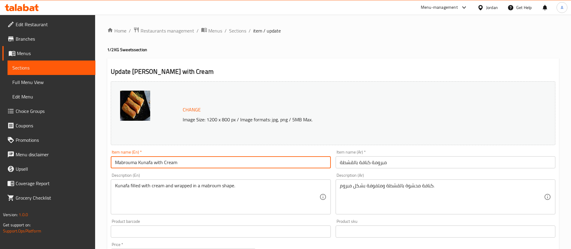
paste input "1/2 Kilo"
type input "Mabrouma Kunafa with Cream 1/2 Kilo"
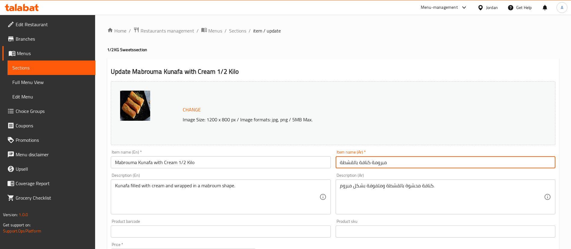
click at [452, 162] on input "مبرومة كنافة بالقشطة" at bounding box center [445, 162] width 220 height 12
paste input "1/2 كيلو"
type input "مبرومة كنافة بالقشطة 1/2 كيلو"
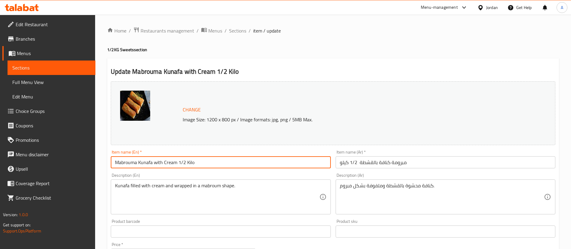
drag, startPoint x: 199, startPoint y: 165, endPoint x: 176, endPoint y: 165, distance: 23.2
click at [176, 165] on input "Mabrouma Kunafa with Cream 1/2 Kilo" at bounding box center [221, 162] width 220 height 12
click at [177, 165] on input "Mabrouma Kunafa with Cream 1/2 Kilo" at bounding box center [221, 162] width 220 height 12
click at [183, 164] on input "Mabrouma Kunafa with Cream 1/2 Kilo" at bounding box center [221, 162] width 220 height 12
click at [184, 164] on input "Mabrouma Kunafa with Cream 1/2 Kilo" at bounding box center [221, 162] width 220 height 12
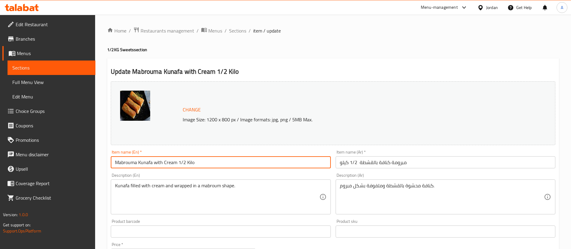
click at [189, 163] on input "Mabrouma Kunafa with Cream 1/2 Kilo" at bounding box center [221, 162] width 220 height 12
click at [189, 164] on input "Mabrouma Kunafa with Cream 1/2 Kilo" at bounding box center [221, 162] width 220 height 12
click at [188, 164] on input "Mabrouma Kunafa with Cream 1/2 Kilo" at bounding box center [221, 162] width 220 height 12
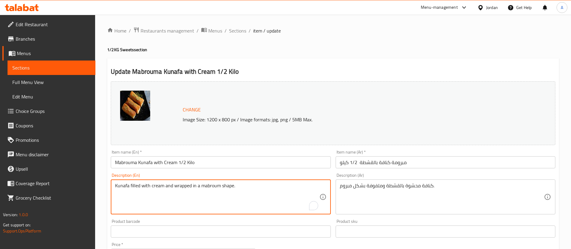
click at [190, 163] on input "Mabrouma Kunafa with Cream 1/2 Kilo" at bounding box center [221, 162] width 220 height 12
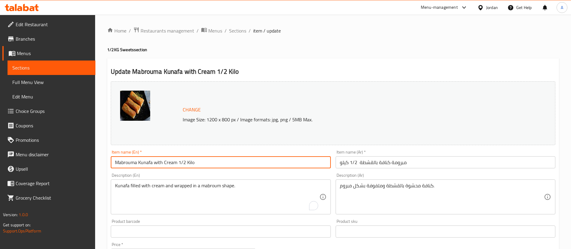
click at [190, 163] on input "Mabrouma Kunafa with Cream 1/2 Kilo" at bounding box center [221, 162] width 220 height 12
click at [189, 165] on input "Mabrouma Kunafa with Cream 1/2 Kilo" at bounding box center [221, 162] width 220 height 12
click at [202, 163] on input "Mabrouma Kunafa with Cream 1/2 Kilo" at bounding box center [221, 162] width 220 height 12
drag, startPoint x: 202, startPoint y: 163, endPoint x: 177, endPoint y: 163, distance: 25.0
click at [177, 163] on input "Mabrouma Kunafa with Cream 1/2 Kilo" at bounding box center [221, 162] width 220 height 12
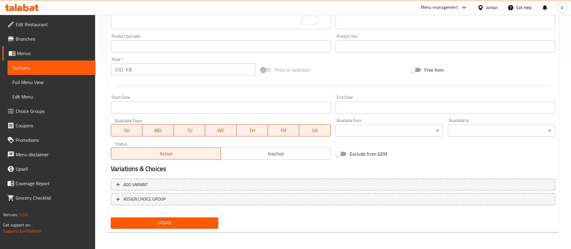
drag, startPoint x: 170, startPoint y: 223, endPoint x: 169, endPoint y: 220, distance: 4.0
click at [170, 222] on span "Update" at bounding box center [164, 223] width 98 height 8
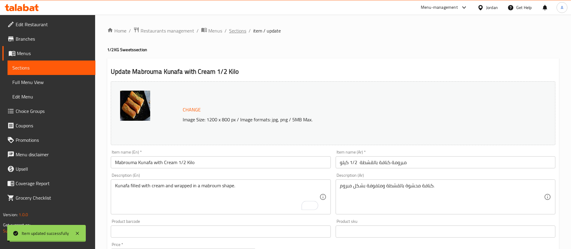
click at [234, 32] on span "Sections" at bounding box center [237, 30] width 17 height 7
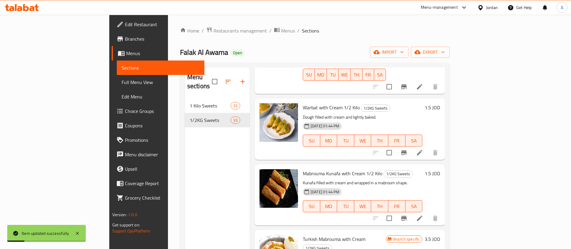
scroll to position [902, 0]
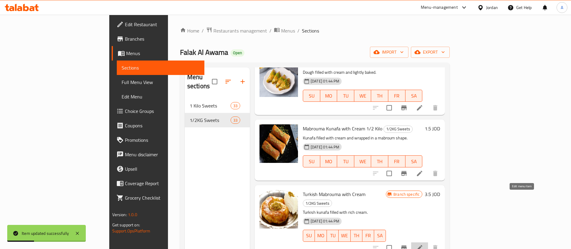
click at [423, 244] on icon at bounding box center [419, 247] width 7 height 7
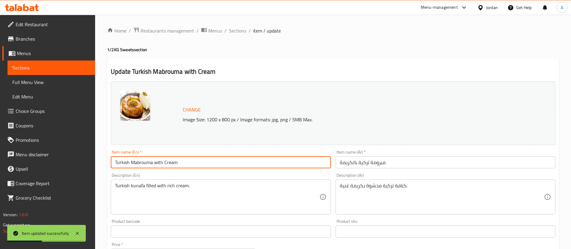
click at [230, 161] on input "Turkish Mabrouma with Cream" at bounding box center [221, 162] width 220 height 12
paste input "1/2 Kilo"
type input "Turkish Mabrouma with Cream 1/2 Kilo"
click at [438, 150] on div "Item name (Ar)   * مبرومة تركية بالكريمة Item name (Ar) *" at bounding box center [445, 159] width 220 height 18
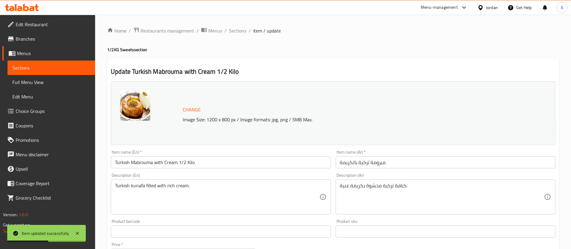
click at [429, 160] on input "مبرومة تركية بالكريمة" at bounding box center [445, 162] width 220 height 12
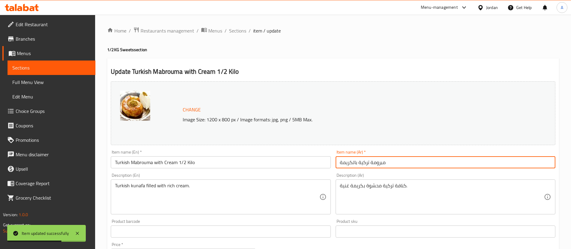
paste input "1/2 كيلو"
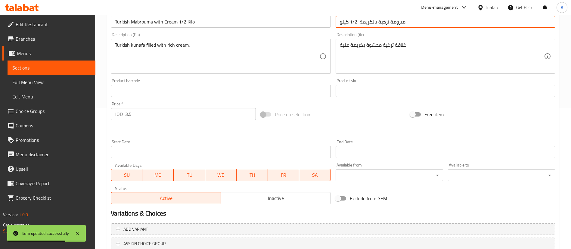
scroll to position [185, 0]
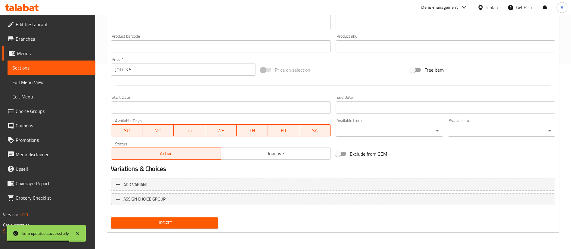
type input "مبرومة تركية بالكريمة 1/2 كيلو"
click at [186, 222] on span "Update" at bounding box center [164, 223] width 98 height 8
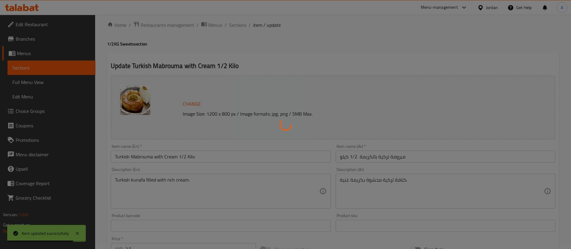
scroll to position [0, 0]
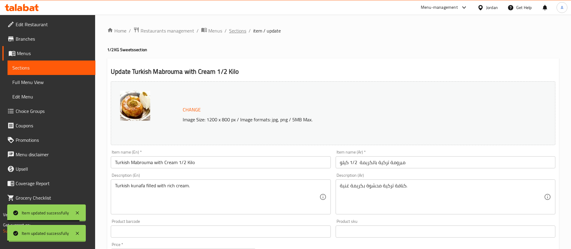
click at [242, 30] on span "Sections" at bounding box center [237, 30] width 17 height 7
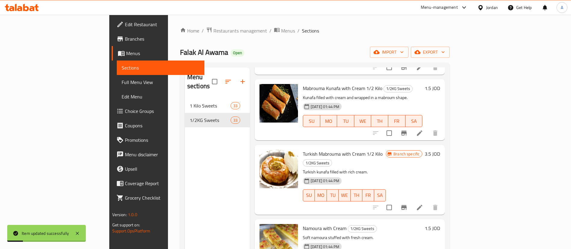
scroll to position [947, 0]
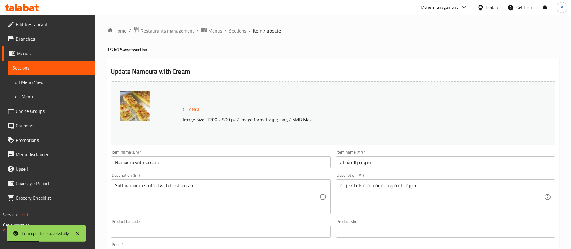
click at [289, 159] on input "Namoura with Cream" at bounding box center [221, 162] width 220 height 12
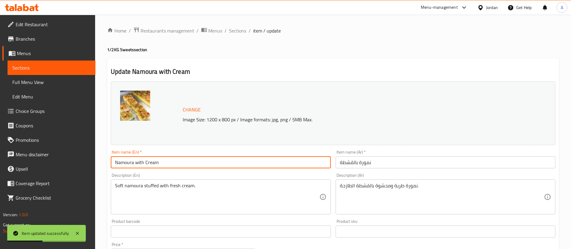
paste input "1/2 كيلو"
type input "Namoura with Cream 1/2 كيلو"
click at [412, 159] on input "نمورة بالقشطة" at bounding box center [445, 162] width 220 height 12
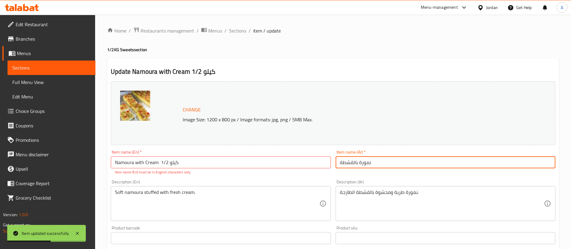
paste input "1/2 كيلو"
type input "نمورة بالقشطة 1/2 كيلو"
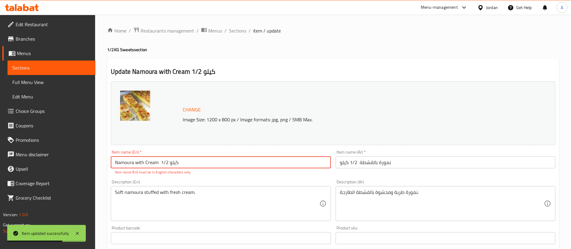
drag, startPoint x: 242, startPoint y: 165, endPoint x: 161, endPoint y: 164, distance: 81.2
click at [161, 164] on input "Namoura with Cream 1/2 كيلو" at bounding box center [221, 162] width 220 height 12
paste input "Kilo"
drag, startPoint x: 189, startPoint y: 161, endPoint x: 161, endPoint y: 161, distance: 27.7
click at [161, 161] on input "Namoura with Cream 1/2 Kilo" at bounding box center [221, 162] width 220 height 12
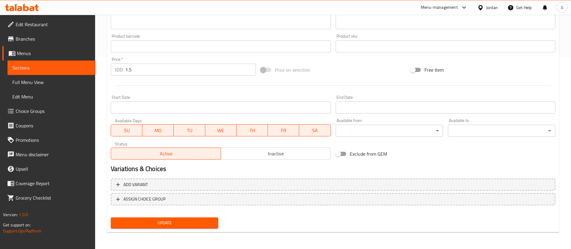
type input "Namoura with Cream 1/2 Kilo"
drag, startPoint x: 158, startPoint y: 224, endPoint x: 157, endPoint y: 215, distance: 9.0
click at [158, 224] on span "Update" at bounding box center [164, 223] width 98 height 8
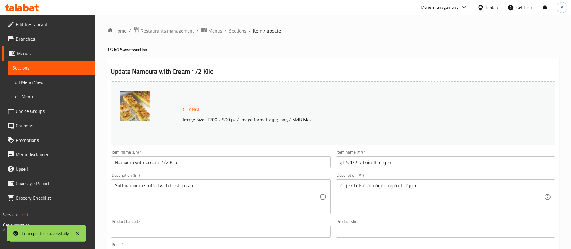
click at [238, 29] on span "Sections" at bounding box center [237, 30] width 17 height 7
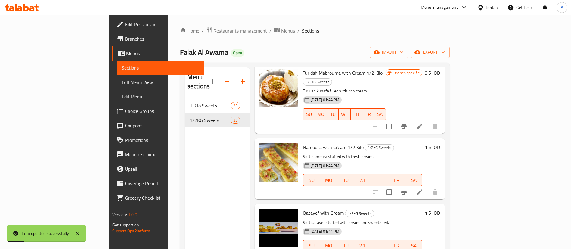
scroll to position [1038, 0]
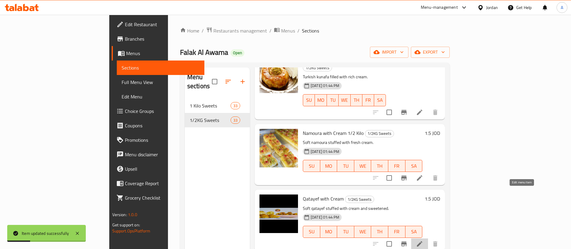
click at [423, 240] on icon at bounding box center [419, 243] width 7 height 7
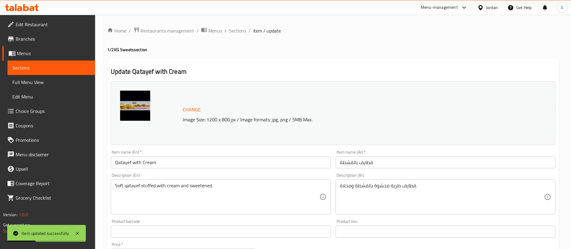
click at [258, 160] on input "Qatayef with Cream" at bounding box center [221, 162] width 220 height 12
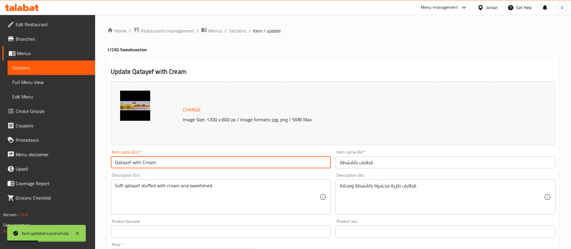
paste input "1/2 Kilo"
type input "Qatayef with Cream 1/2 Kilo"
click at [409, 164] on input "قطايف بالقشطة" at bounding box center [445, 162] width 220 height 12
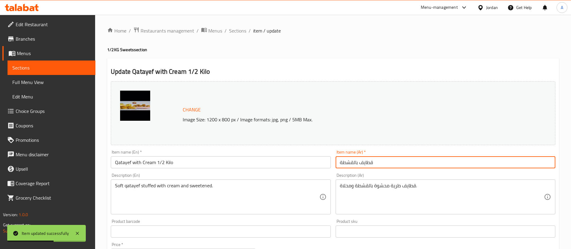
paste input "1/2 كيلو"
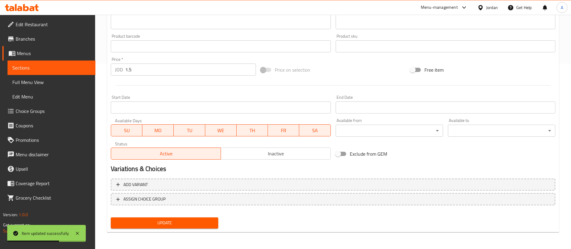
type input "قطايف بالقشطة 1/2 كيلو"
drag, startPoint x: 154, startPoint y: 221, endPoint x: 167, endPoint y: 216, distance: 14.3
click at [154, 220] on span "Update" at bounding box center [164, 223] width 98 height 8
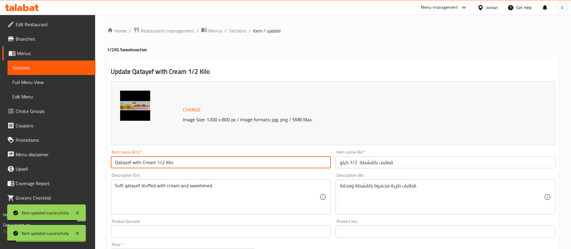
drag, startPoint x: 175, startPoint y: 160, endPoint x: 157, endPoint y: 162, distance: 18.2
click at [157, 162] on input "Qatayef with Cream 1/2 Kilo" at bounding box center [221, 162] width 220 height 12
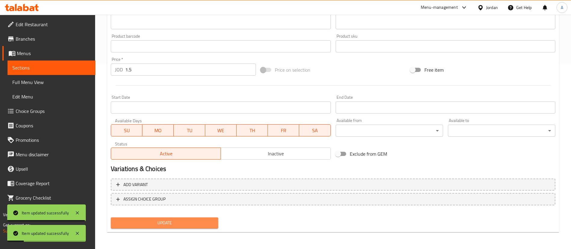
drag, startPoint x: 164, startPoint y: 226, endPoint x: 183, endPoint y: 130, distance: 98.6
click at [163, 226] on button "Update" at bounding box center [164, 222] width 107 height 11
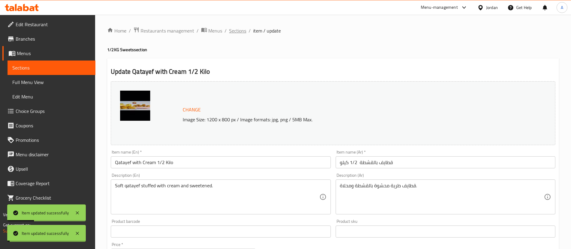
click at [238, 30] on span "Sections" at bounding box center [237, 30] width 17 height 7
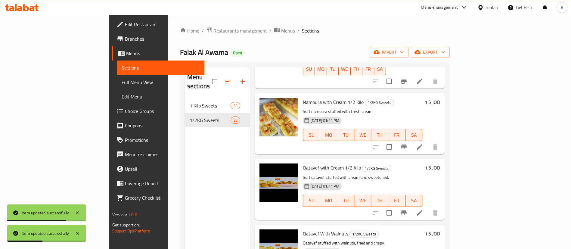
scroll to position [1083, 0]
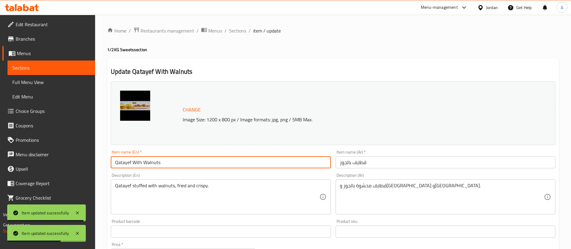
click at [274, 162] on input "Qatayef With Walnuts" at bounding box center [221, 162] width 220 height 12
paste input "1/2 Kilo"
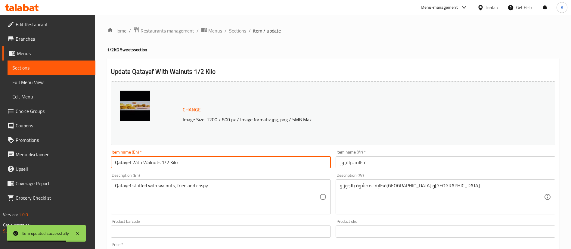
type input "Qatayef With Walnuts 1/2 Kilo"
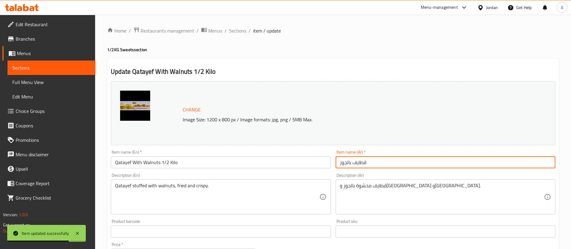
click at [430, 163] on input "قطايف بالجوز" at bounding box center [445, 162] width 220 height 12
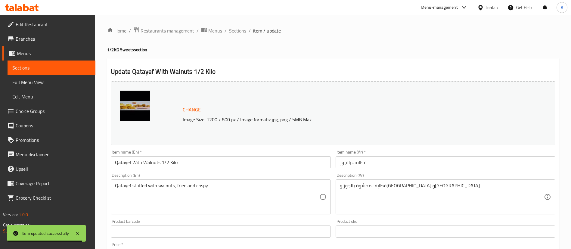
click at [463, 155] on div "Item name (Ar)   * قطايف بالجوز Item name (Ar) *" at bounding box center [445, 159] width 220 height 18
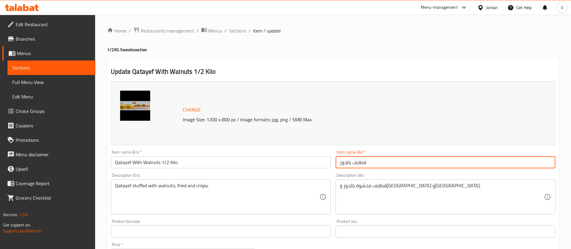
paste input "1/2 كيلو"
drag, startPoint x: 358, startPoint y: 163, endPoint x: 341, endPoint y: 162, distance: 16.9
click at [340, 162] on input "قطايف بالجوز 1/2 كيلو" at bounding box center [445, 162] width 220 height 12
type input "قطايف بالجوز 1/2 كيلو"
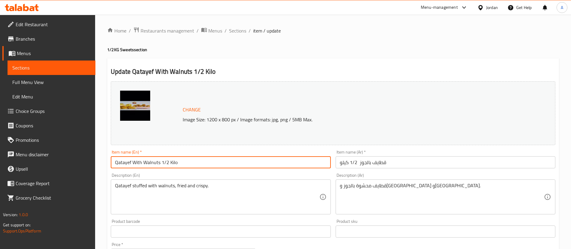
drag, startPoint x: 216, startPoint y: 166, endPoint x: 161, endPoint y: 167, distance: 54.4
click at [161, 167] on input "Qatayef With Walnuts 1/2 Kilo" at bounding box center [221, 162] width 220 height 12
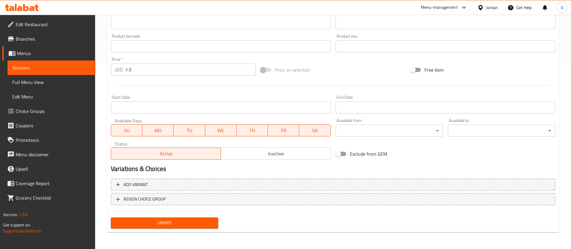
click at [161, 217] on button "Update" at bounding box center [164, 222] width 107 height 11
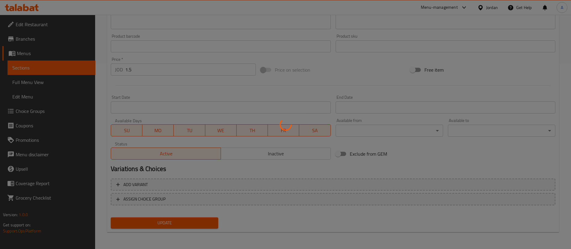
click at [162, 220] on div at bounding box center [285, 124] width 571 height 249
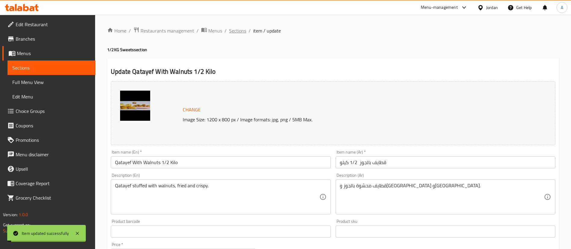
click at [235, 34] on span "Sections" at bounding box center [237, 30] width 17 height 7
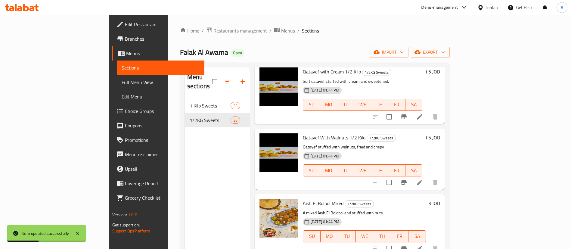
scroll to position [1173, 0]
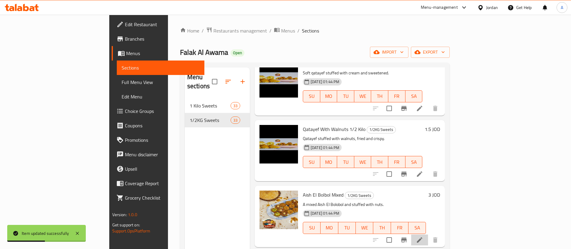
click at [428, 234] on li at bounding box center [419, 239] width 17 height 11
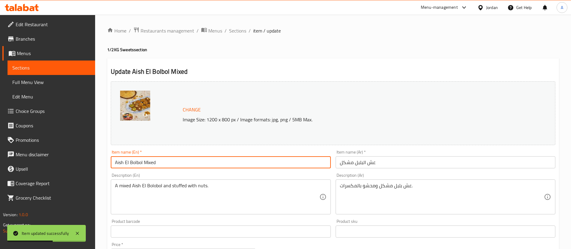
click at [246, 162] on input "Aish El Bolbol Mixed" at bounding box center [221, 162] width 220 height 12
paste input "1/2 Kilo"
type input "Aish El Bolbol Mixed 1/2 Kilo"
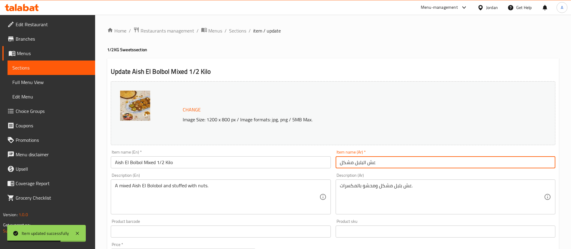
click at [406, 162] on input "عش البلبل مشكل" at bounding box center [445, 162] width 220 height 12
paste input "1/2 كيلو"
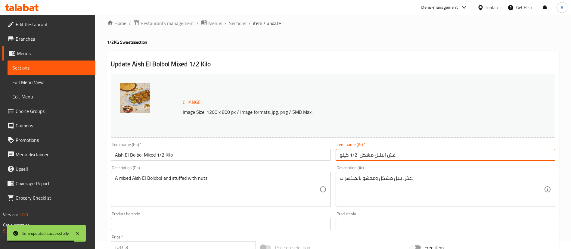
scroll to position [185, 0]
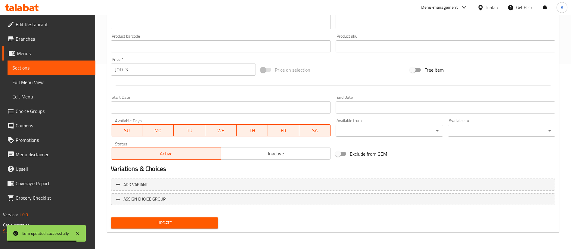
type input "عش البلبل مشكل 1/2 كيلو"
click at [189, 220] on span "Update" at bounding box center [164, 223] width 98 height 8
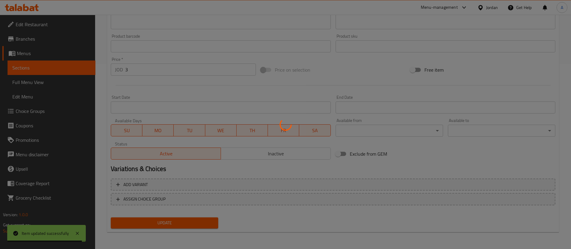
scroll to position [0, 0]
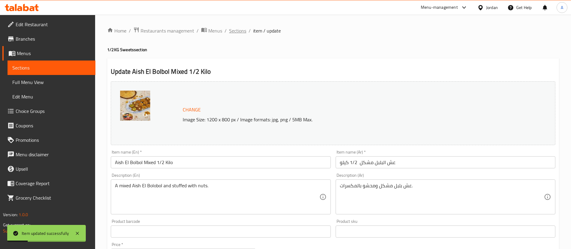
click at [240, 34] on span "Sections" at bounding box center [237, 30] width 17 height 7
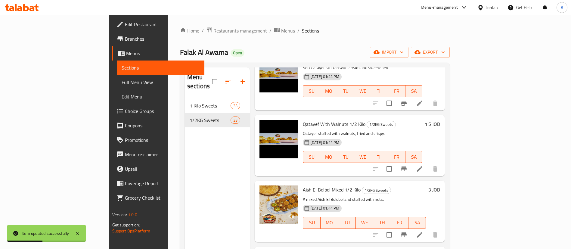
scroll to position [1218, 0]
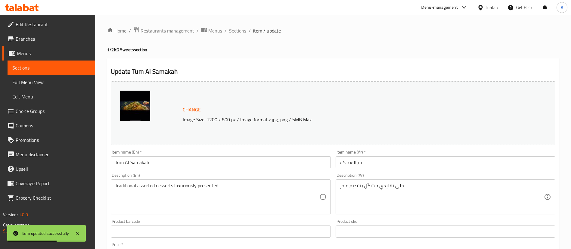
click at [257, 175] on div "Description (En) Traditional assorted desserts luxuriously presented. Descripti…" at bounding box center [221, 193] width 220 height 41
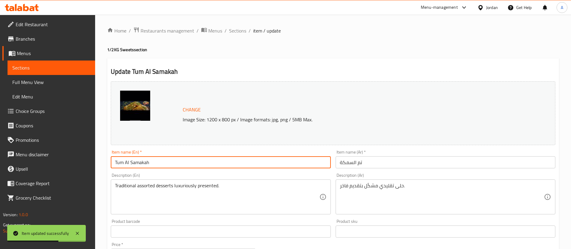
click at [258, 165] on input "Tum Al Samakah" at bounding box center [221, 162] width 220 height 12
type input "Tum Al Samakah"
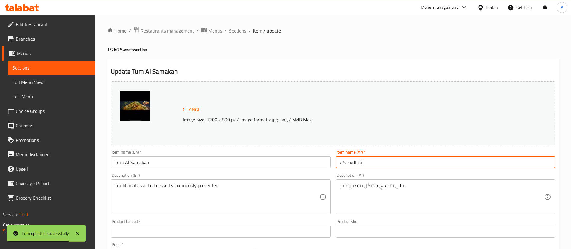
click at [382, 162] on input "تم السمكة" at bounding box center [445, 162] width 220 height 12
paste input "1/2 كيلو"
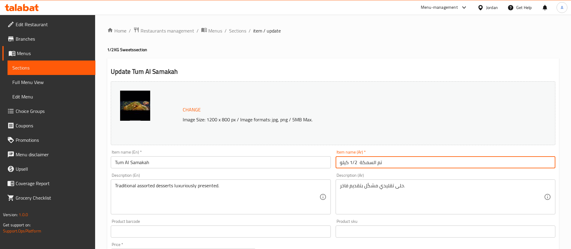
type input "تم السمكة 1/2 كيلو"
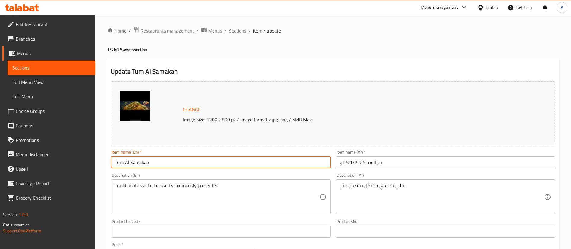
click at [267, 159] on input "Tum Al Samakah" at bounding box center [221, 162] width 220 height 12
paste input "1/2 كيلو"
drag, startPoint x: 208, startPoint y: 162, endPoint x: 150, endPoint y: 165, distance: 57.8
click at [150, 165] on input "Tum Al Samakah 1/2 كيلو" at bounding box center [221, 162] width 220 height 12
paste input "1/2 Kilo"
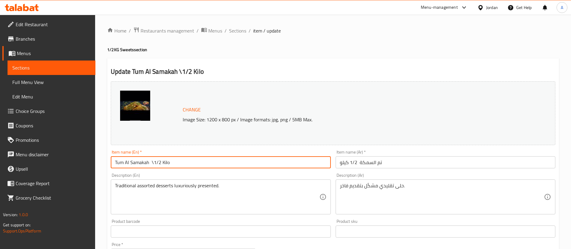
click at [152, 163] on input "Tum Al Samakah \1/2 Kilo" at bounding box center [221, 162] width 220 height 12
drag, startPoint x: 175, startPoint y: 164, endPoint x: 150, endPoint y: 164, distance: 24.7
click at [150, 164] on input "Tum Al Samakah 1/2 Kilo" at bounding box center [221, 162] width 220 height 12
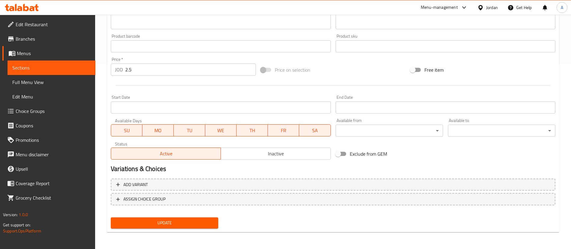
type input "Tum Al Samakah 1/2 Kilo"
click at [152, 228] on div "Update" at bounding box center [164, 223] width 112 height 16
drag, startPoint x: 153, startPoint y: 223, endPoint x: 167, endPoint y: 208, distance: 20.9
click at [153, 223] on span "Update" at bounding box center [164, 223] width 98 height 8
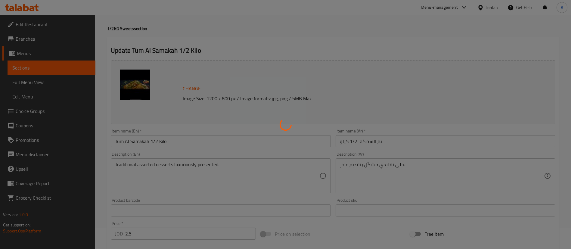
scroll to position [0, 0]
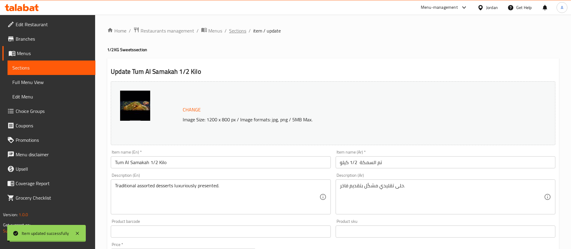
click at [234, 34] on span "Sections" at bounding box center [237, 30] width 17 height 7
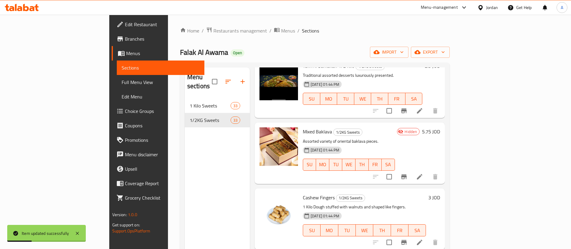
scroll to position [1353, 0]
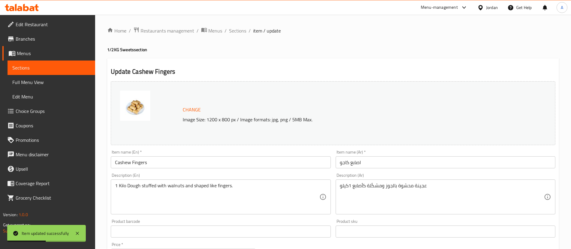
click at [214, 163] on input "Cashew Fingers" at bounding box center [221, 162] width 220 height 12
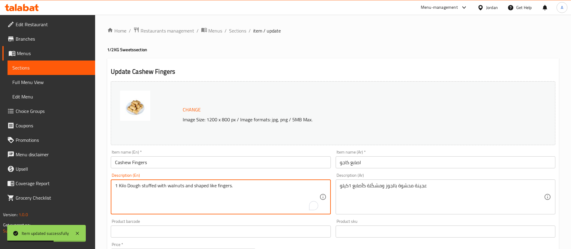
drag, startPoint x: 121, startPoint y: 187, endPoint x: 92, endPoint y: 189, distance: 29.0
type textarea "Dough stuffed with walnuts and shaped like fingers."
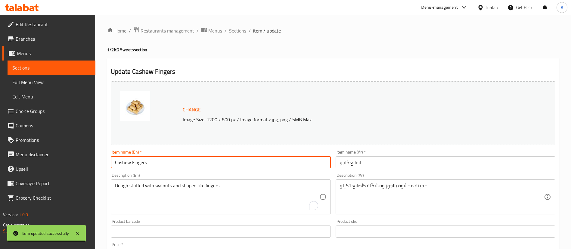
click at [200, 165] on input "Cashew Fingers" at bounding box center [221, 162] width 220 height 12
paste input "1/2 Kilo"
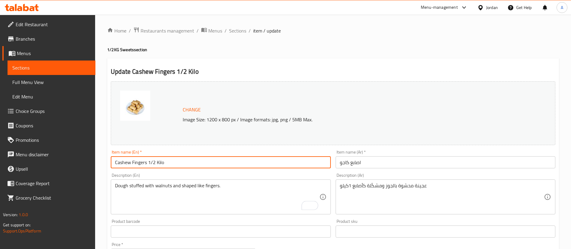
type input "Cashew Fingers 1/2 Kilo"
click at [400, 166] on input "اصابع كاجو" at bounding box center [445, 162] width 220 height 12
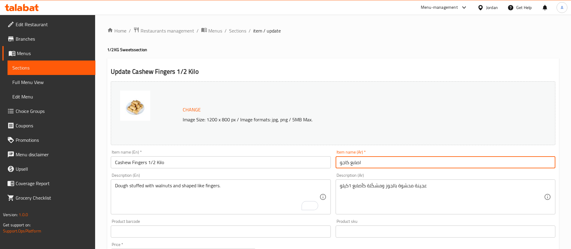
paste input "1/2 كيلو"
type input "اصابع كاجو 1/2 كيلو"
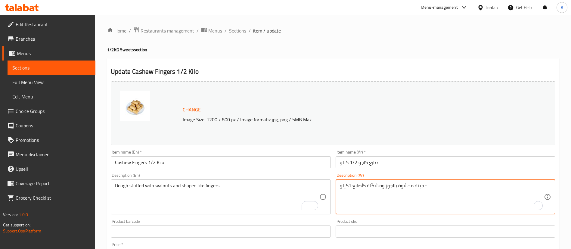
drag, startPoint x: 352, startPoint y: 186, endPoint x: 336, endPoint y: 186, distance: 16.3
click at [336, 186] on div "عجينة محشوة بالجوز ومشكّلة كأصابع 1كيلو Description (Ar)" at bounding box center [445, 196] width 220 height 35
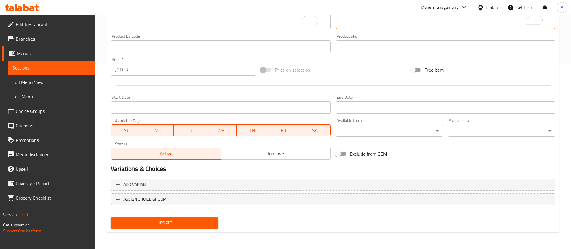
type textarea "عجينة محشوة بالجوز ومشكّلة كأصابع"
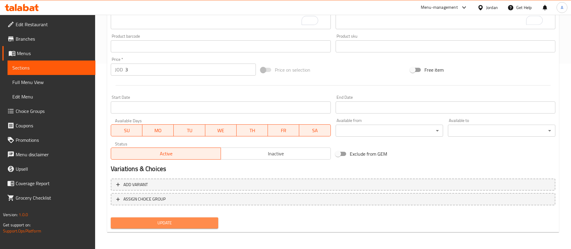
click at [182, 224] on span "Update" at bounding box center [164, 223] width 98 height 8
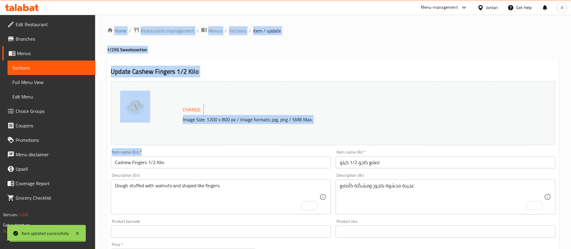
drag, startPoint x: 175, startPoint y: 163, endPoint x: 162, endPoint y: 162, distance: 13.3
click at [154, 163] on div "Home / Restaurants management / Menus / Sections / item / update 1/2KG Sweets s…" at bounding box center [332, 224] width 451 height 395
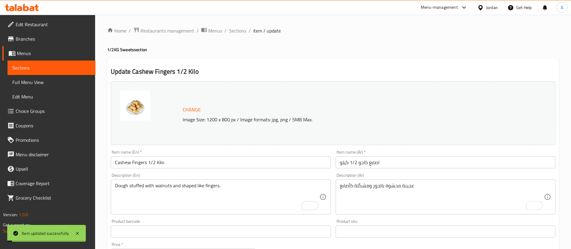
click at [163, 162] on input "Cashew Fingers 1/2 Kilo" at bounding box center [221, 162] width 220 height 12
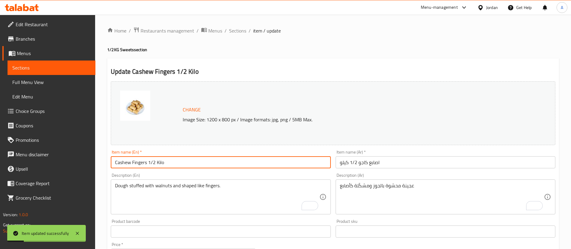
drag, startPoint x: 162, startPoint y: 163, endPoint x: 149, endPoint y: 164, distance: 13.2
click at [149, 163] on input "Cashew Fingers 1/2 Kilo" at bounding box center [221, 162] width 220 height 12
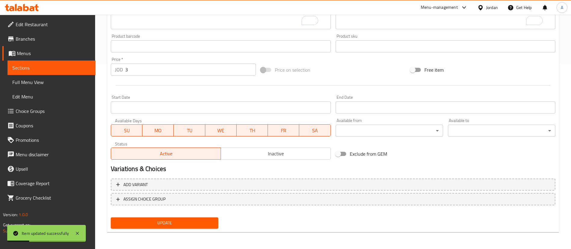
click at [167, 216] on div "Update" at bounding box center [164, 223] width 112 height 16
drag, startPoint x: 171, startPoint y: 218, endPoint x: 171, endPoint y: 222, distance: 4.0
click at [171, 218] on button "Update" at bounding box center [164, 222] width 107 height 11
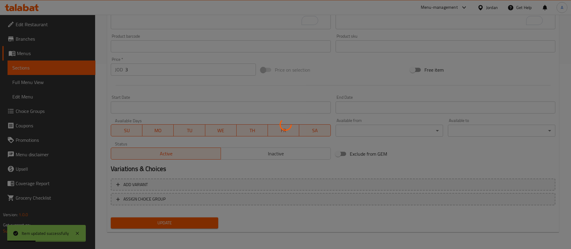
click at [171, 222] on div at bounding box center [285, 124] width 571 height 249
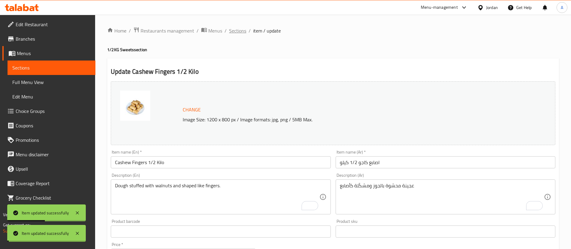
click at [236, 30] on span "Sections" at bounding box center [237, 30] width 17 height 7
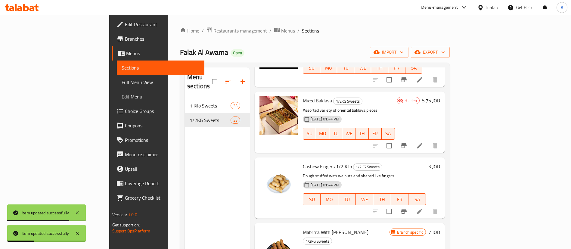
scroll to position [1444, 0]
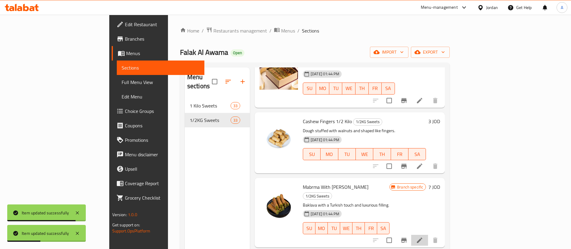
click at [428, 235] on li at bounding box center [419, 240] width 17 height 11
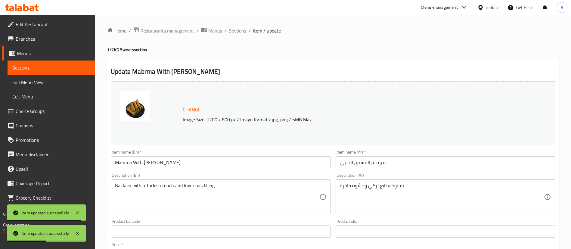
click at [235, 164] on input "Mabrma With [PERSON_NAME]" at bounding box center [221, 162] width 220 height 12
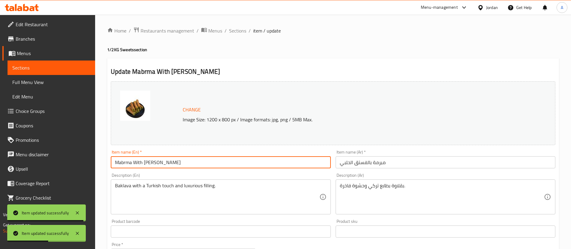
paste input "1/2 Kilo"
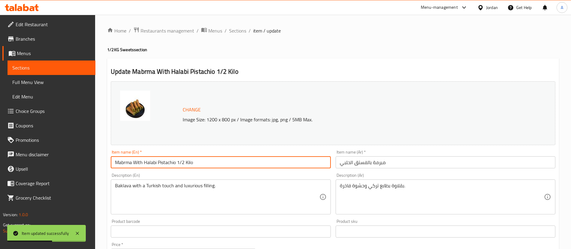
type input "Mabrma With Halabi Pistachio 1/2 Kilo"
click at [430, 164] on input "مبرمة بالفستق الحلبي" at bounding box center [445, 162] width 220 height 12
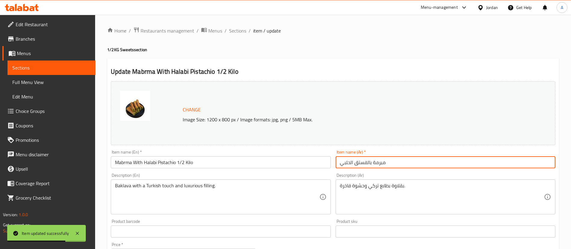
paste input "1/2 كيلو"
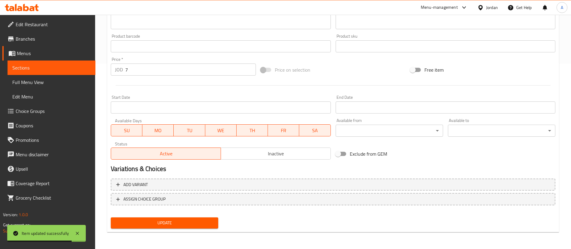
type input "مبرمة بالفستق الحلبي 1/2 كيلو"
click at [168, 216] on div "Update" at bounding box center [164, 223] width 112 height 16
click at [168, 220] on span "Update" at bounding box center [164, 223] width 98 height 8
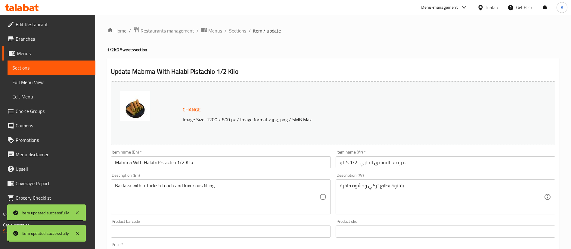
click at [236, 32] on span "Sections" at bounding box center [237, 30] width 17 height 7
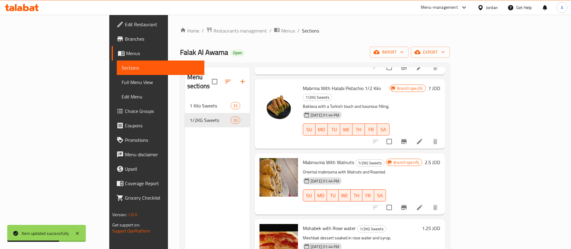
scroll to position [1534, 0]
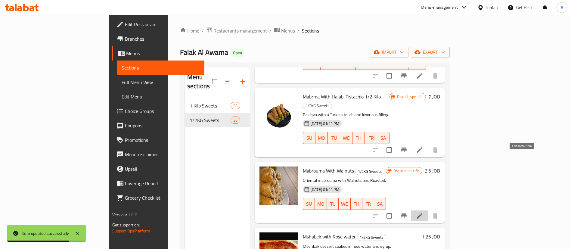
click at [422, 213] on icon at bounding box center [419, 215] width 5 height 5
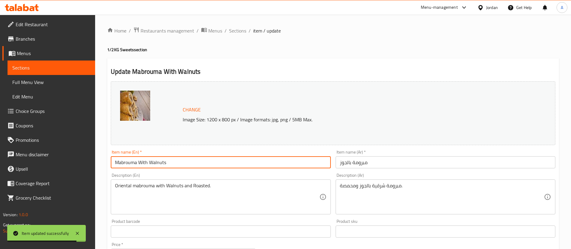
click at [222, 162] on input "Mabrouma With Walnuts" at bounding box center [221, 162] width 220 height 12
paste input "1/2 Kilo"
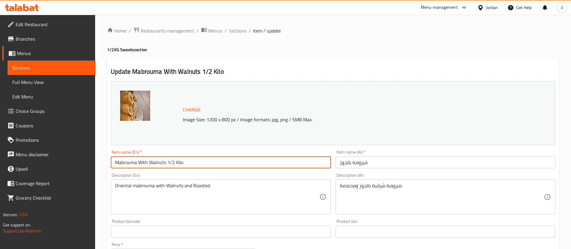
type input "Mabrouma With Walnuts 1/2 Kilo"
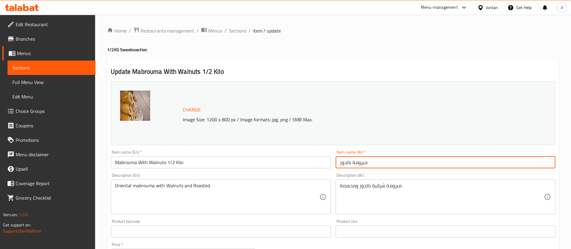
click at [390, 157] on input "مبرومة بالجوز" at bounding box center [445, 162] width 220 height 12
paste input "1/2 كيلو"
type input "مبرومة بالجوز 1/2 كيلو"
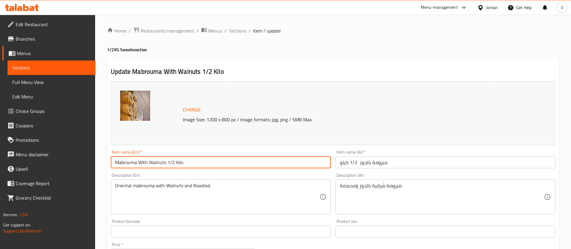
drag, startPoint x: 176, startPoint y: 162, endPoint x: 167, endPoint y: 162, distance: 9.0
click at [167, 162] on input "Mabrouma With Walnuts 1/2 Kilo" at bounding box center [221, 162] width 220 height 12
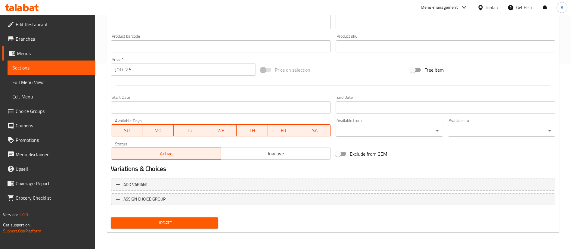
click at [136, 222] on span "Update" at bounding box center [164, 223] width 98 height 8
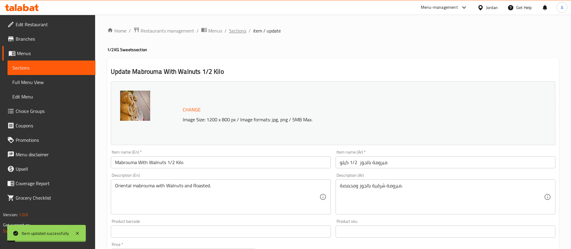
click at [239, 31] on span "Sections" at bounding box center [237, 30] width 17 height 7
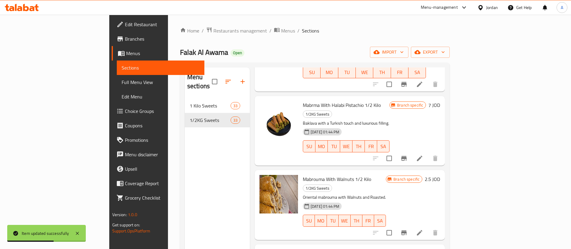
scroll to position [1534, 0]
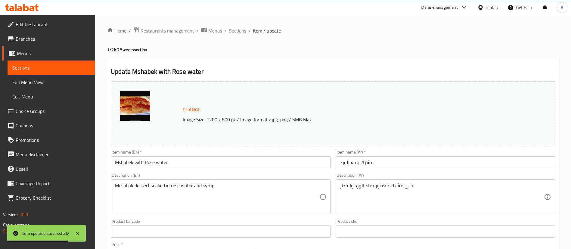
click at [231, 164] on input "Mshabek with Rose water" at bounding box center [221, 162] width 220 height 12
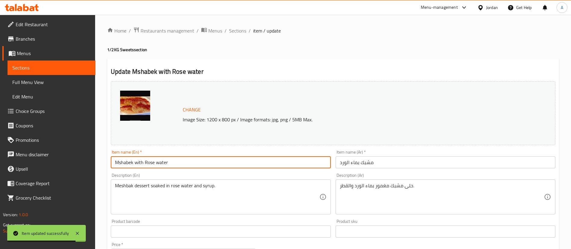
paste input "1/2 Kilo"
type input "Mshabek with Rose water 1/2 Kilo"
click at [405, 157] on input "مشبك بماء الورد" at bounding box center [445, 162] width 220 height 12
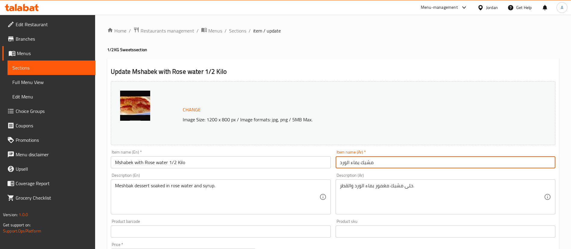
paste input "1/2 كيلو"
type input "مشبك بماء الورد 1/2 كيلو"
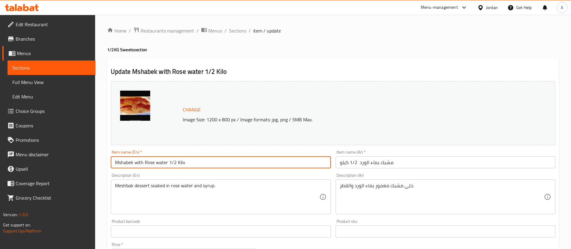
drag, startPoint x: 184, startPoint y: 162, endPoint x: 171, endPoint y: 161, distance: 13.5
click at [169, 162] on input "Mshabek with Rose water 1/2 Kilo" at bounding box center [221, 162] width 220 height 12
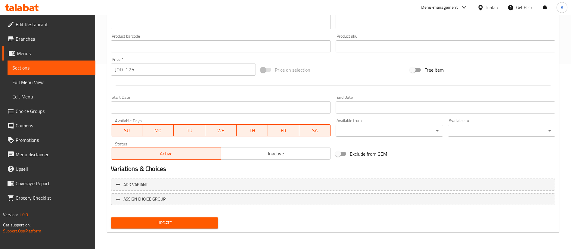
click at [164, 225] on button "Update" at bounding box center [164, 222] width 107 height 11
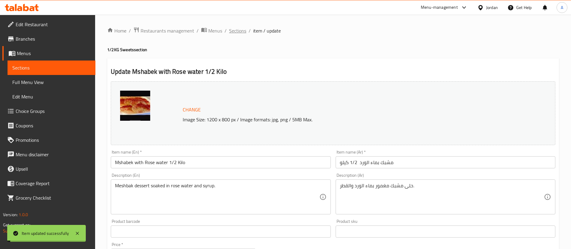
click at [236, 29] on span "Sections" at bounding box center [237, 30] width 17 height 7
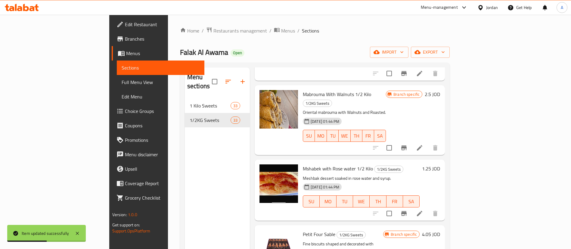
scroll to position [1624, 0]
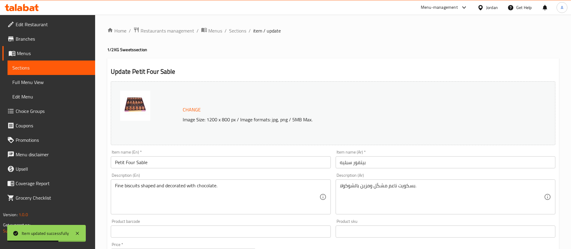
click at [219, 165] on input "Petit Four Sable" at bounding box center [221, 162] width 220 height 12
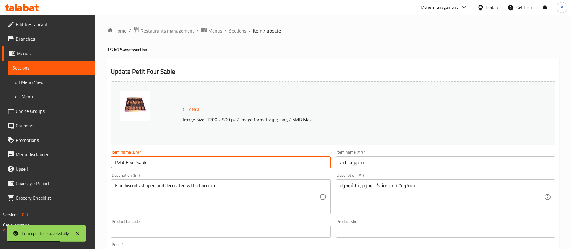
paste input "1/2 Kilo"
type input "Petit Four Sable 1/2 Kilo"
click at [444, 160] on input "بيتفور سبليه" at bounding box center [445, 162] width 220 height 12
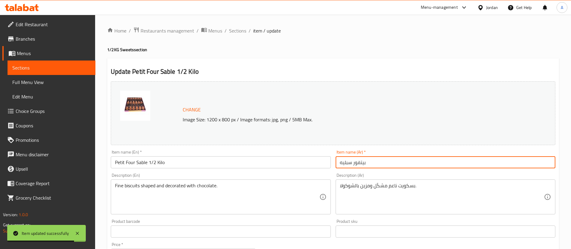
paste input "1/2 Kilo"
click at [405, 163] on input "بيتفور سبليه 1/2 Kilo" at bounding box center [445, 162] width 220 height 12
paste input "1/2 كيلو"
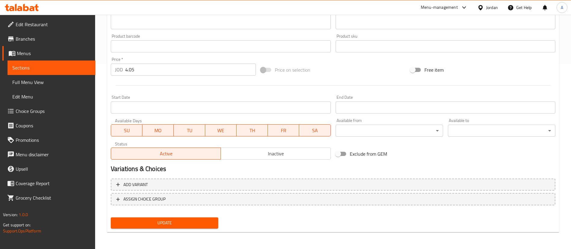
type input "بيتفور سبليه 1/2 كيلو"
click at [177, 222] on span "Update" at bounding box center [164, 223] width 98 height 8
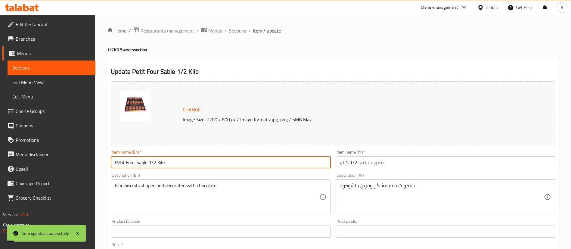
drag, startPoint x: 167, startPoint y: 163, endPoint x: 149, endPoint y: 161, distance: 18.4
click at [149, 161] on input "Petit Four Sable 1/2 Kilo" at bounding box center [221, 162] width 220 height 12
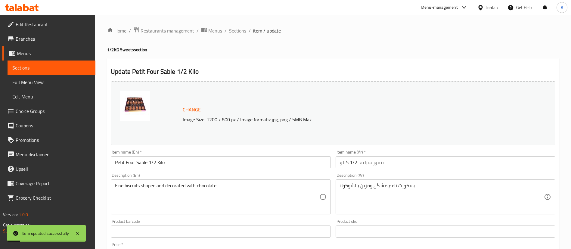
click at [235, 31] on span "Sections" at bounding box center [237, 30] width 17 height 7
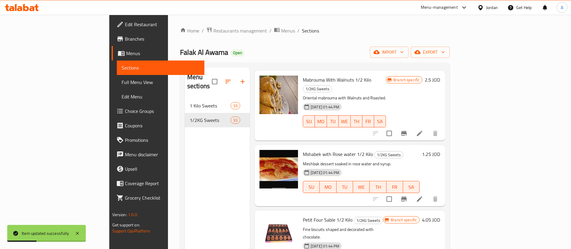
scroll to position [1669, 0]
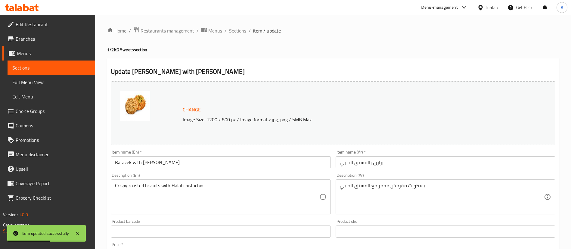
click at [241, 163] on input "Barazek with [PERSON_NAME]" at bounding box center [221, 162] width 220 height 12
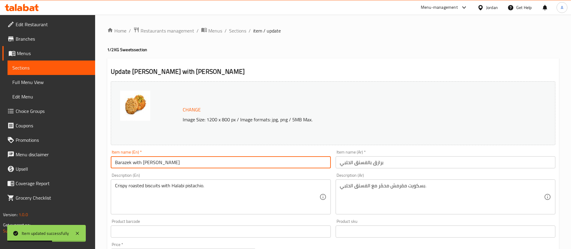
paste input "1/2 Kilo"
type input "Barazek with Halabi Pistachio 1/2 Kilo"
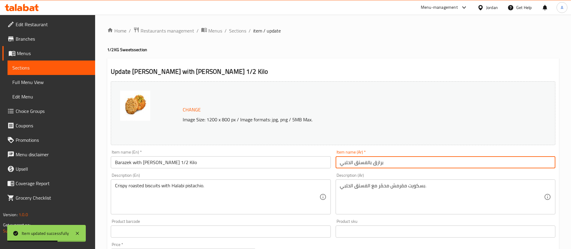
click at [450, 161] on input "برازق بالفستق الحلبي" at bounding box center [445, 162] width 220 height 12
paste input "1/2 كيلو"
type input "برازق بالفستق الحلبي 1/2 كيلو"
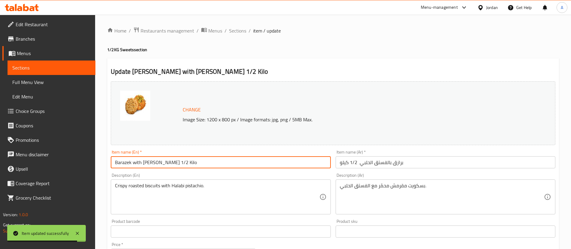
drag, startPoint x: 198, startPoint y: 160, endPoint x: 177, endPoint y: 161, distance: 21.1
click at [177, 161] on input "Barazek with Halabi Pistachio 1/2 Kilo" at bounding box center [221, 162] width 220 height 12
click at [208, 164] on input "Barazek with Halabi Pistachio 1/2 Kilo" at bounding box center [221, 162] width 220 height 12
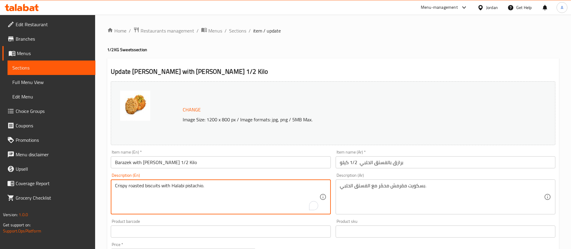
drag, startPoint x: 190, startPoint y: 191, endPoint x: 192, endPoint y: 172, distance: 19.0
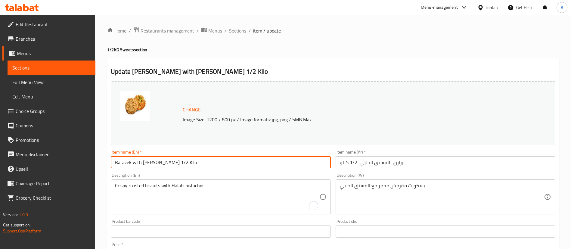
drag, startPoint x: 197, startPoint y: 165, endPoint x: 176, endPoint y: 162, distance: 20.9
click at [176, 162] on input "Barazek with Halabi Pistachio 1/2 Kilo" at bounding box center [221, 162] width 220 height 12
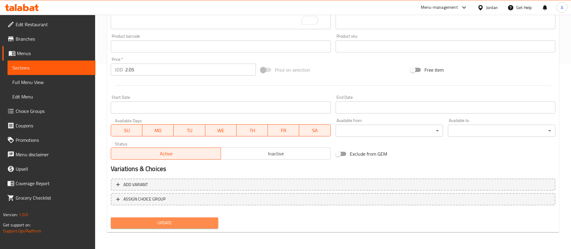
drag, startPoint x: 149, startPoint y: 226, endPoint x: 151, endPoint y: 223, distance: 3.5
click at [149, 226] on button "Update" at bounding box center [164, 222] width 107 height 11
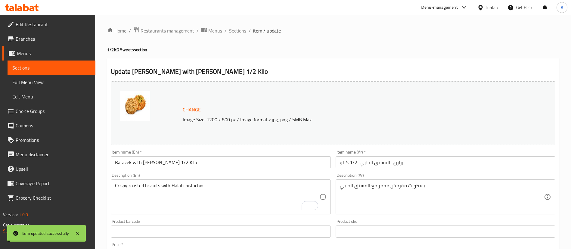
click at [238, 35] on div "Home / Restaurants management / Menus / Sections / item / update 1/2KG Sweets s…" at bounding box center [332, 224] width 451 height 395
click at [243, 33] on span "Sections" at bounding box center [237, 30] width 17 height 7
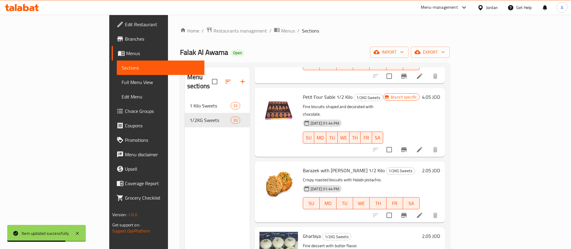
scroll to position [1759, 0]
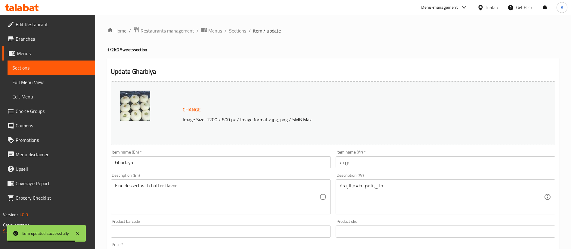
click at [236, 162] on input "Gharbiya" at bounding box center [221, 162] width 220 height 12
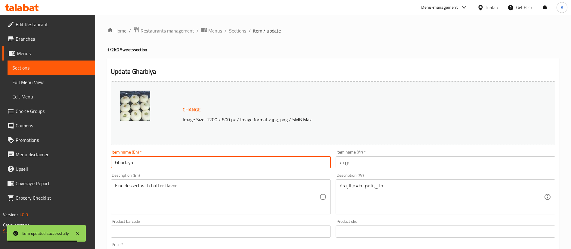
paste input "1/2 Kilo"
type input "Gharbiya 1/2 Kilo"
click at [412, 165] on input "غربية" at bounding box center [445, 162] width 220 height 12
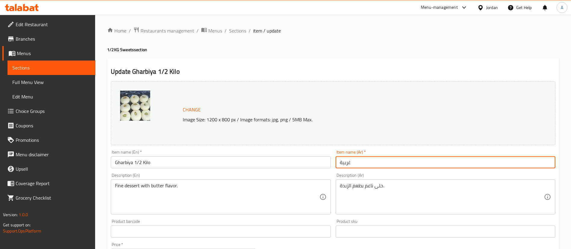
paste input "1/2 كيلو"
drag, startPoint x: 357, startPoint y: 162, endPoint x: 341, endPoint y: 162, distance: 16.0
click at [338, 162] on input "غربية 1/2 كيلو" at bounding box center [445, 162] width 220 height 12
click at [341, 162] on input "غربية 1/2 كيلو" at bounding box center [445, 162] width 220 height 12
click at [337, 163] on input "غربية 1/2 كيلو" at bounding box center [445, 162] width 220 height 12
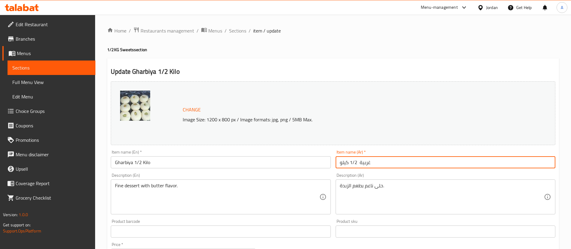
drag, startPoint x: 338, startPoint y: 163, endPoint x: 351, endPoint y: 162, distance: 12.3
click at [351, 162] on input "غربية 1/2 كيلو" at bounding box center [445, 162] width 220 height 12
type input "غربية 1/2 كيلو"
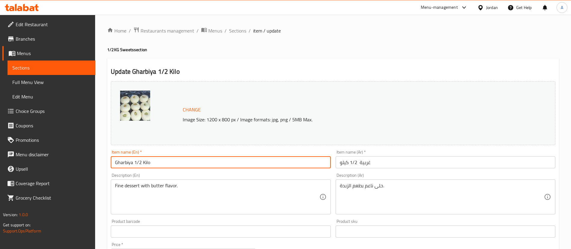
drag, startPoint x: 181, startPoint y: 163, endPoint x: 135, endPoint y: 164, distance: 46.3
click at [135, 164] on input "Gharbiya 1/2 Kilo" at bounding box center [221, 162] width 220 height 12
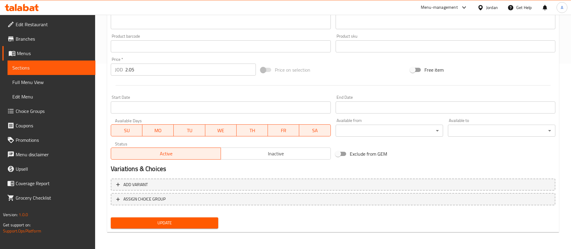
click at [188, 217] on div "Update" at bounding box center [164, 223] width 112 height 16
click at [185, 223] on span "Update" at bounding box center [164, 223] width 98 height 8
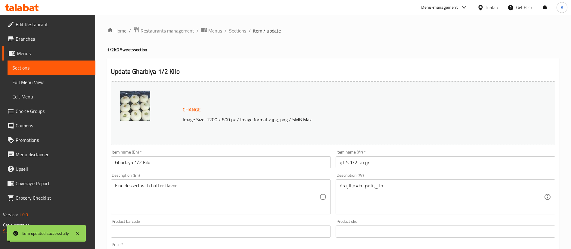
click at [240, 34] on span "Sections" at bounding box center [237, 30] width 17 height 7
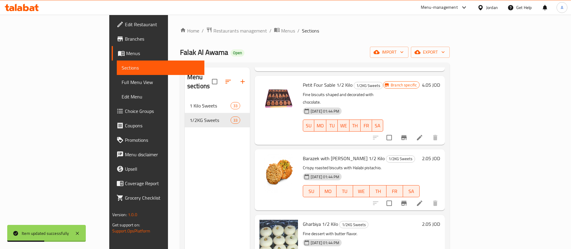
scroll to position [1850, 0]
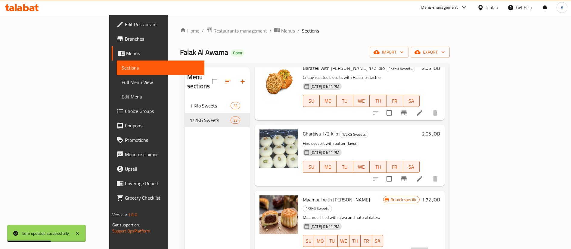
click at [428, 247] on li at bounding box center [419, 252] width 17 height 11
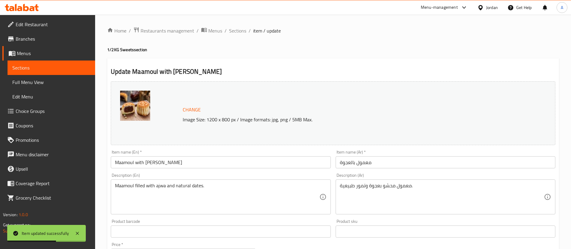
click at [244, 161] on input "Maamoul with [PERSON_NAME]" at bounding box center [221, 162] width 220 height 12
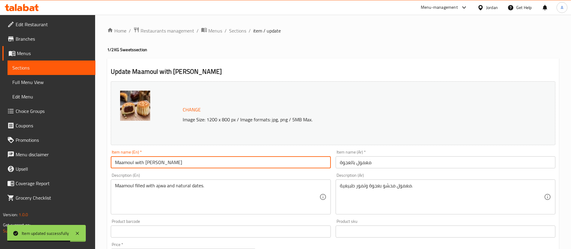
paste input "1/2 Kilo"
type input "Maamoul with Ajwa 1/2 Kilo"
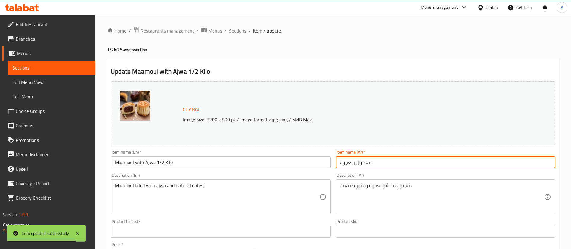
click at [389, 161] on input "معمول بالعجوة" at bounding box center [445, 162] width 220 height 12
paste input "1/2 كيلو"
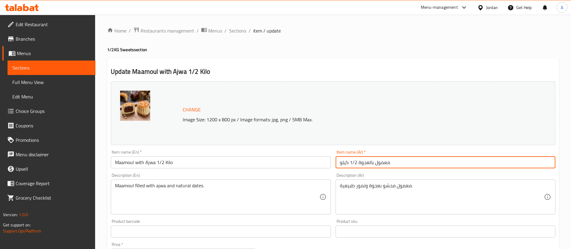
type input "معمول بالعجوة 1/2 كيلو"
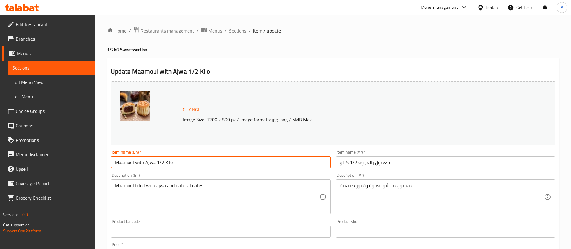
drag, startPoint x: 178, startPoint y: 165, endPoint x: 156, endPoint y: 164, distance: 21.7
click at [156, 164] on input "Maamoul with Ajwa 1/2 Kilo" at bounding box center [221, 162] width 220 height 12
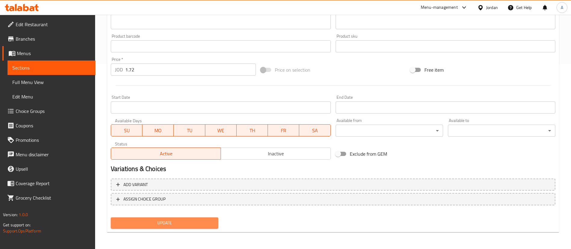
click at [150, 228] on button "Update" at bounding box center [164, 222] width 107 height 11
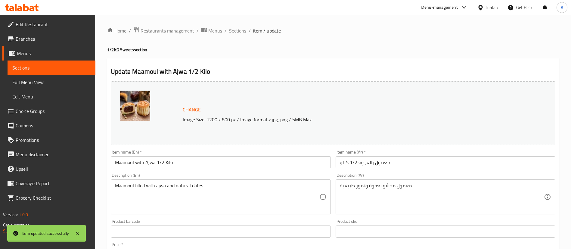
click at [238, 29] on span "Sections" at bounding box center [237, 30] width 17 height 7
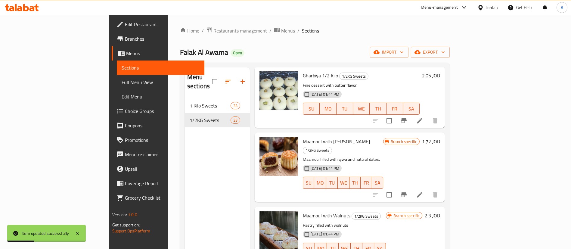
scroll to position [1863, 0]
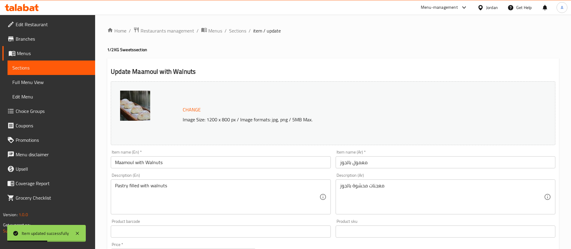
click at [208, 158] on input "Maamoul with Walnuts" at bounding box center [221, 162] width 220 height 12
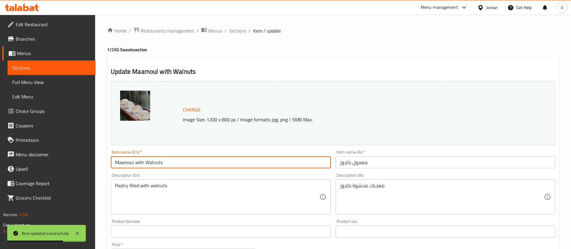
paste input "1/2 Kilo"
type input "Maamoul with Walnuts 1/2 Kilo"
click at [362, 162] on input "معمول بالجوز" at bounding box center [445, 162] width 220 height 12
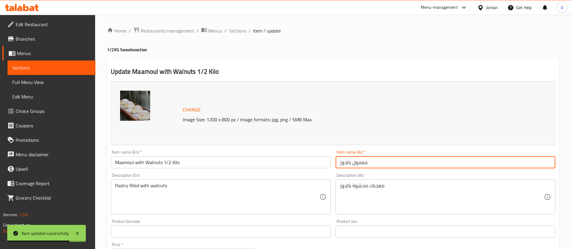
click at [386, 164] on input "معمول بالجوز" at bounding box center [445, 162] width 220 height 12
paste input "1/2 كيلو"
type input "معمول بالجوز 1/2 كيلو"
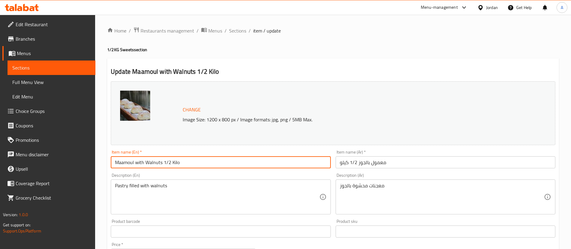
drag, startPoint x: 174, startPoint y: 162, endPoint x: 166, endPoint y: 160, distance: 8.6
click at [164, 162] on input "Maamoul with Walnuts 1/2 Kilo" at bounding box center [221, 162] width 220 height 12
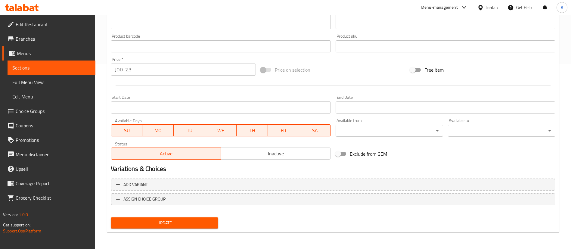
click at [148, 216] on div "Update" at bounding box center [164, 223] width 112 height 16
click at [148, 222] on span "Update" at bounding box center [164, 223] width 98 height 8
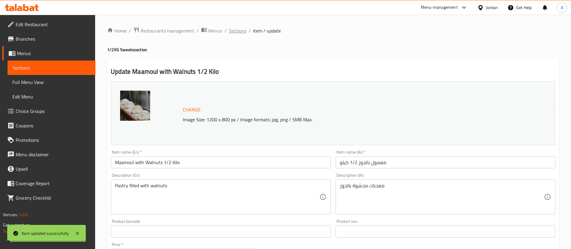
click at [238, 31] on span "Sections" at bounding box center [237, 30] width 17 height 7
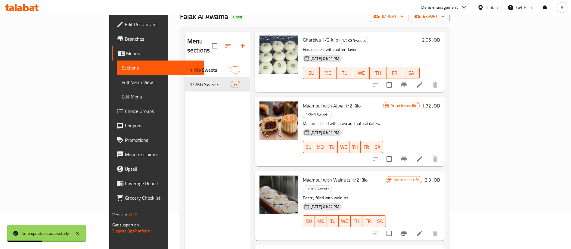
scroll to position [84, 0]
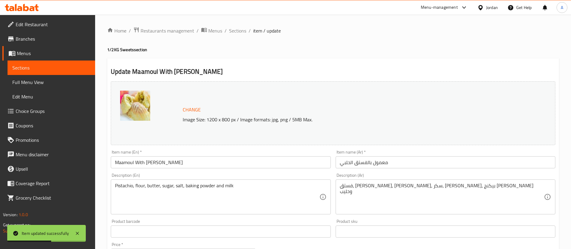
click at [221, 159] on input "Maamoul With [PERSON_NAME]" at bounding box center [221, 162] width 220 height 12
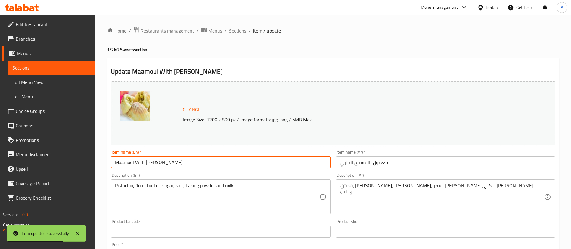
paste input "1/2 Kilo"
type input "Maamoul With Halabi Pistachio 1/2 Kilo"
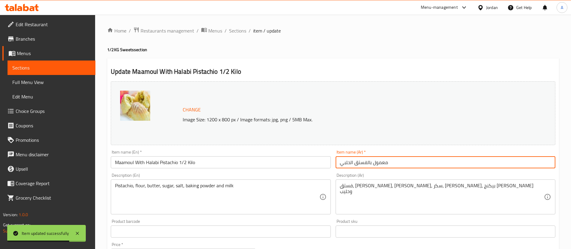
drag, startPoint x: 405, startPoint y: 157, endPoint x: 405, endPoint y: 163, distance: 5.4
click at [405, 158] on input "معمول بالفستق الحلبي" at bounding box center [445, 162] width 220 height 12
paste input "1/2 كيلو"
type input "معمول بالفستق الحلبي 1/2 كيلو"
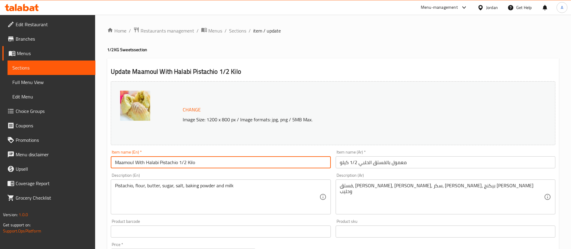
drag, startPoint x: 216, startPoint y: 165, endPoint x: 180, endPoint y: 163, distance: 36.1
click at [180, 163] on input "Maamoul With Halabi Pistachio 1/2 Kilo" at bounding box center [221, 162] width 220 height 12
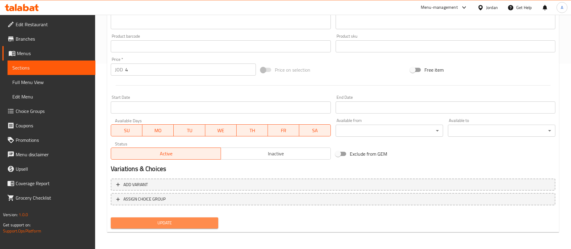
click at [173, 218] on button "Update" at bounding box center [164, 222] width 107 height 11
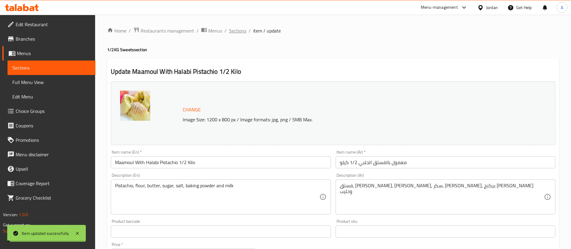
click at [234, 30] on span "Sections" at bounding box center [237, 30] width 17 height 7
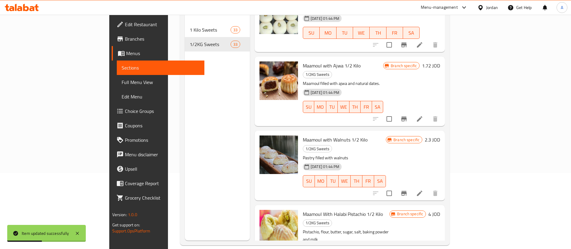
scroll to position [84, 0]
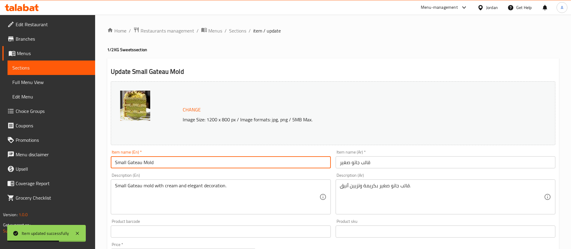
click at [252, 156] on input "Small Gateau Mold" at bounding box center [221, 162] width 220 height 12
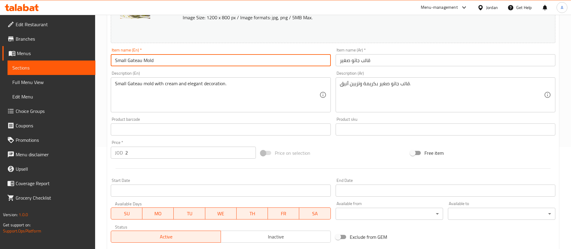
scroll to position [185, 0]
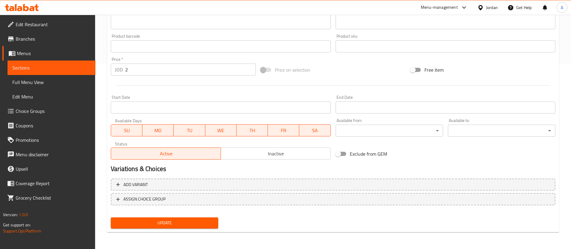
click at [246, 141] on div "Active Inactive" at bounding box center [221, 150] width 220 height 18
click at [245, 150] on span "Inactive" at bounding box center [275, 153] width 105 height 9
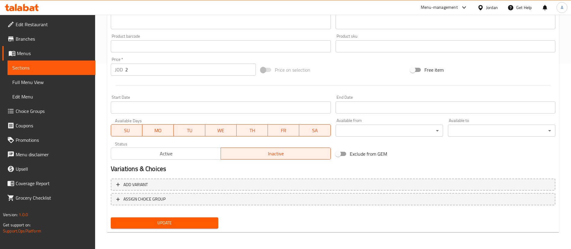
drag, startPoint x: 185, startPoint y: 232, endPoint x: 186, endPoint y: 228, distance: 4.6
click at [186, 229] on div "Home / Restaurants management / Menus / Sections / item / update 1/2KG Sweets s…" at bounding box center [332, 39] width 451 height 395
click at [186, 228] on div "Update" at bounding box center [164, 223] width 112 height 16
click at [186, 226] on button "Update" at bounding box center [164, 222] width 107 height 11
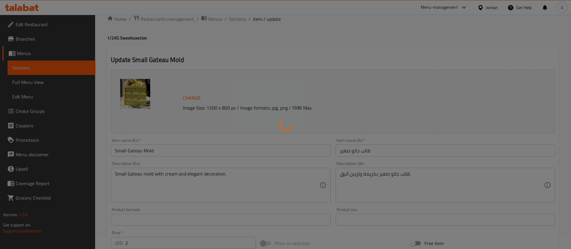
scroll to position [0, 0]
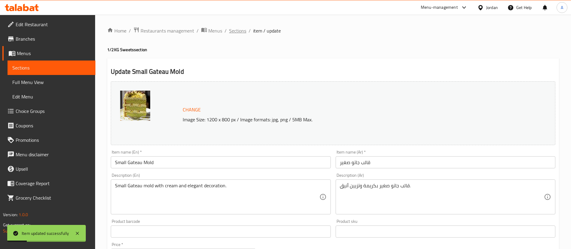
click at [238, 29] on span "Sections" at bounding box center [237, 30] width 17 height 7
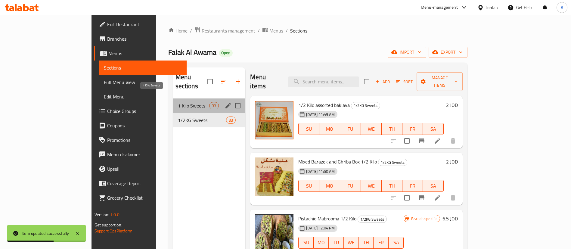
click at [178, 102] on span "1 Kilo Sweets" at bounding box center [193, 105] width 31 height 7
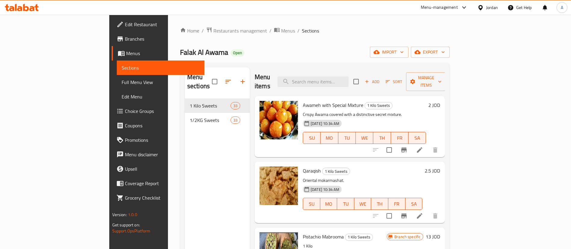
click at [180, 39] on div "Home / Restaurants management / Menus / Sections Falak Al Awama Open import exp…" at bounding box center [315, 174] width 270 height 294
click at [213, 28] on span "Restaurants management" at bounding box center [240, 30] width 54 height 7
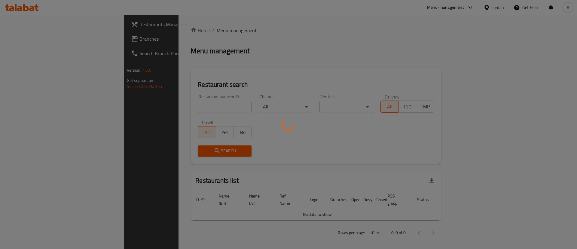
drag, startPoint x: 184, startPoint y: 97, endPoint x: 186, endPoint y: 104, distance: 7.2
click at [184, 97] on div at bounding box center [288, 124] width 577 height 249
click at [186, 104] on div at bounding box center [288, 124] width 577 height 249
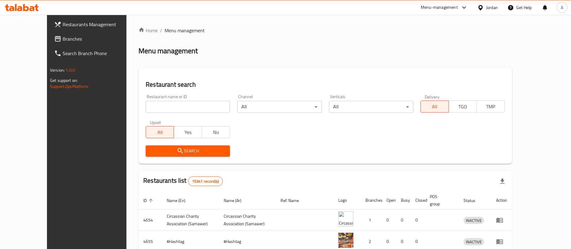
click at [186, 103] on input "search" at bounding box center [188, 107] width 84 height 12
type input "bitcoin"
click at [168, 151] on span "Search" at bounding box center [187, 151] width 75 height 8
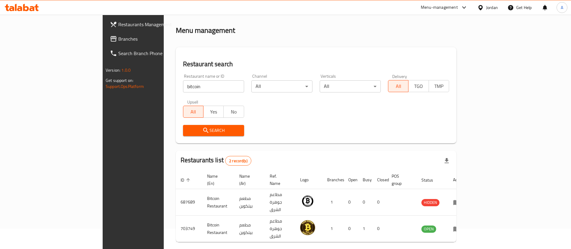
scroll to position [29, 0]
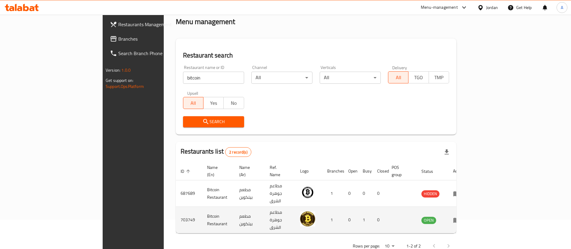
click at [460, 216] on icon "enhanced table" at bounding box center [456, 219] width 7 height 7
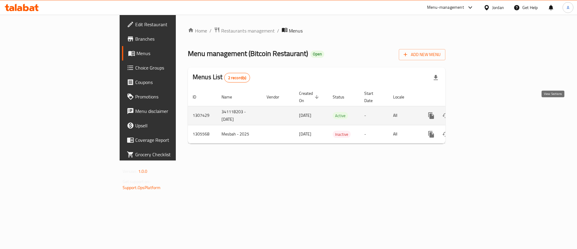
click at [478, 112] on icon "enhanced table" at bounding box center [474, 115] width 7 height 7
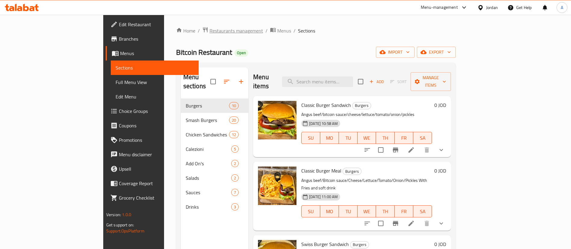
click at [209, 27] on span "Restaurants management" at bounding box center [236, 30] width 54 height 7
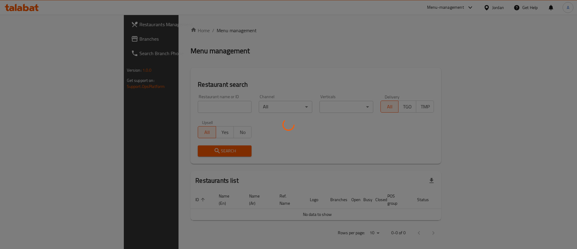
click at [214, 103] on div at bounding box center [288, 124] width 577 height 249
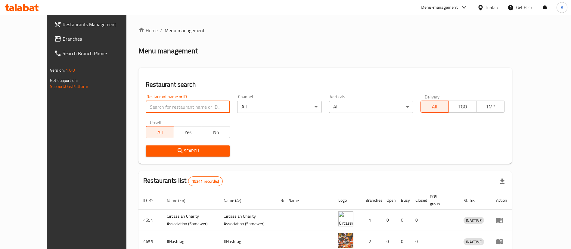
click at [197, 108] on input "search" at bounding box center [188, 107] width 84 height 12
type input "falak"
click button "Search" at bounding box center [188, 150] width 84 height 11
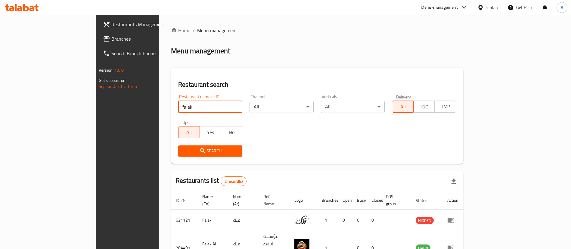
scroll to position [24, 0]
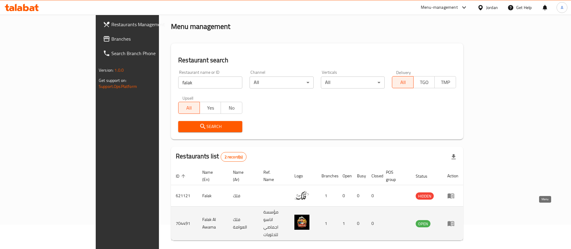
click at [454, 220] on icon "enhanced table" at bounding box center [450, 223] width 7 height 7
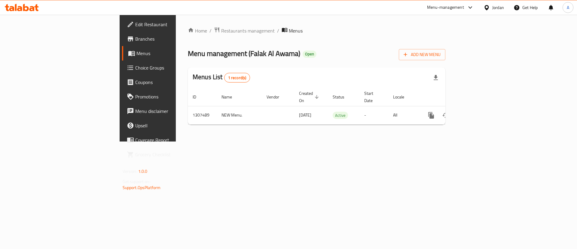
click at [122, 34] on link "Branches" at bounding box center [169, 39] width 94 height 14
